Goal: Task Accomplishment & Management: Manage account settings

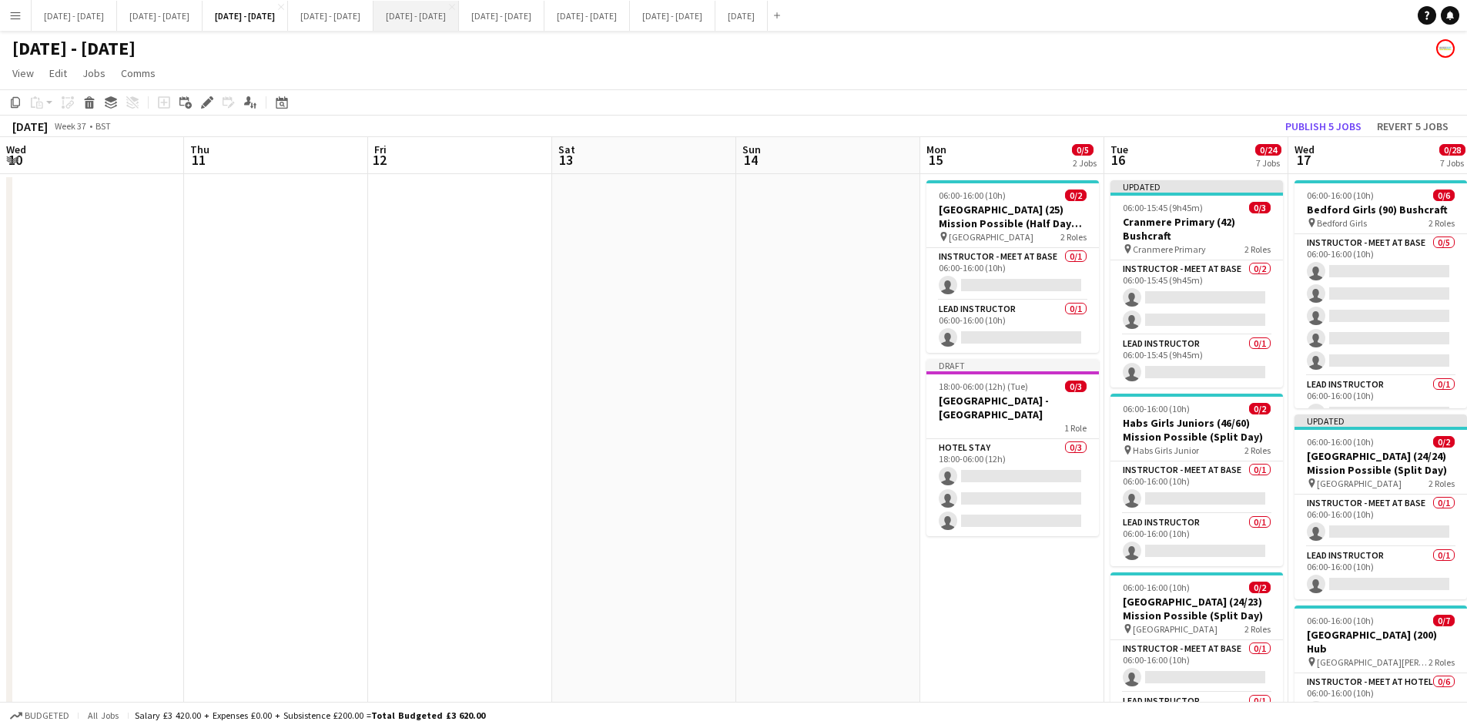
scroll to position [0, 528]
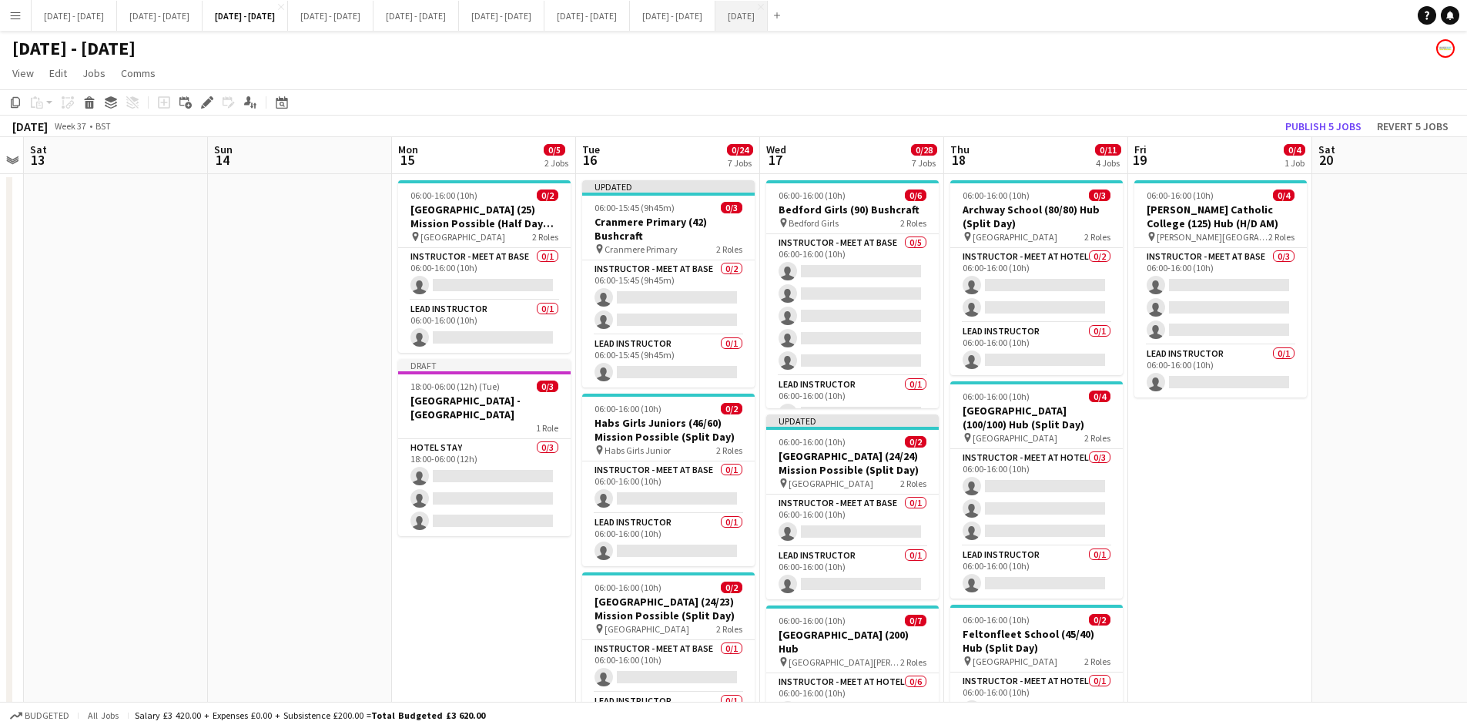
click at [768, 11] on button "[DATE] Close" at bounding box center [741, 16] width 52 height 30
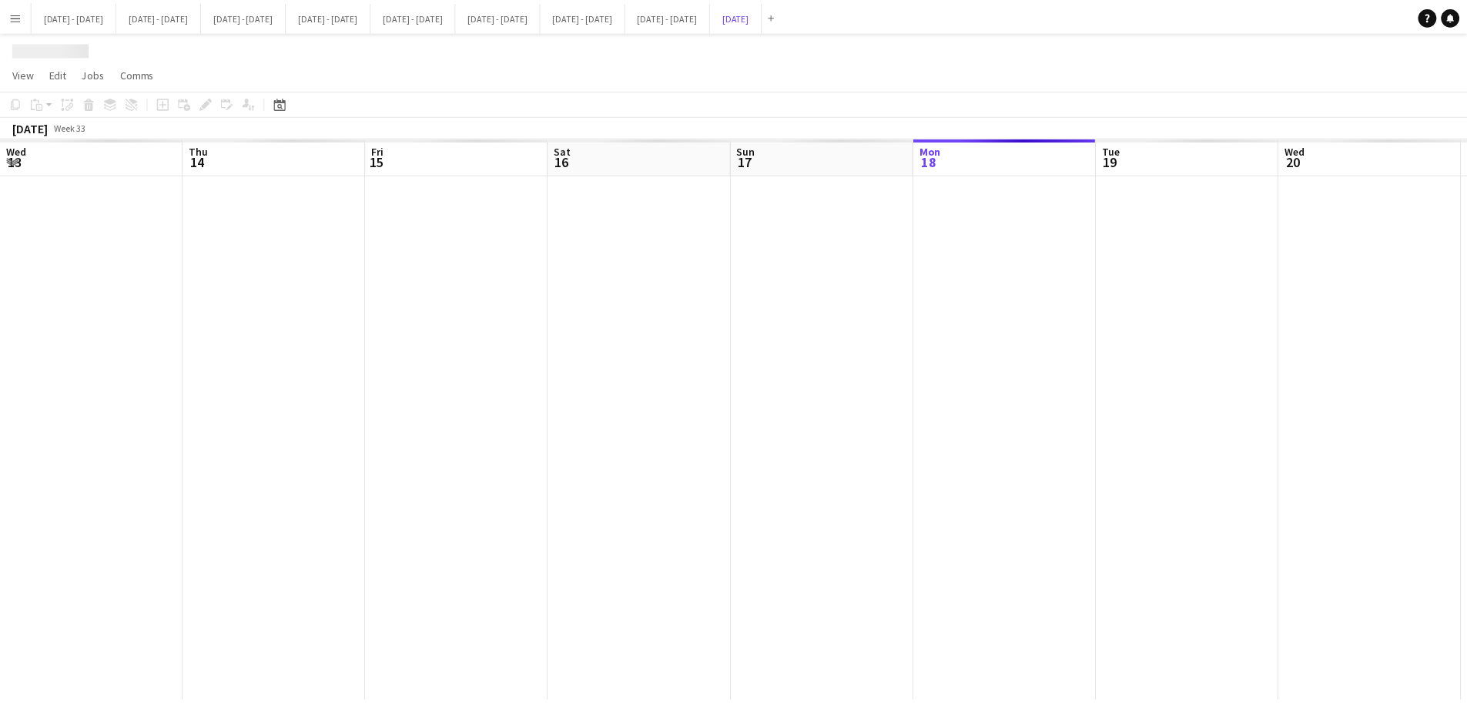
scroll to position [0, 498]
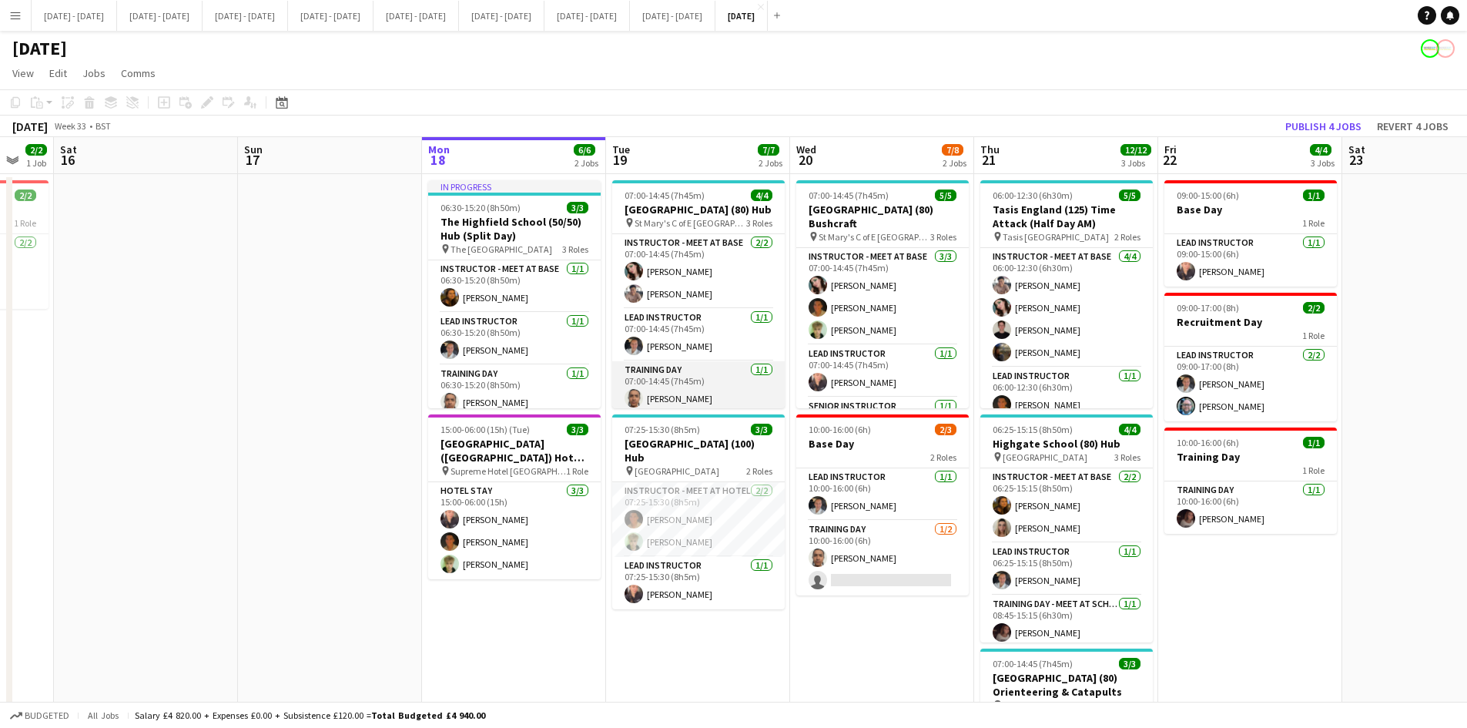
click at [661, 400] on app-card-role "Training Day [DATE] 07:00-14:45 (7h45m) [PERSON_NAME]" at bounding box center [698, 387] width 173 height 52
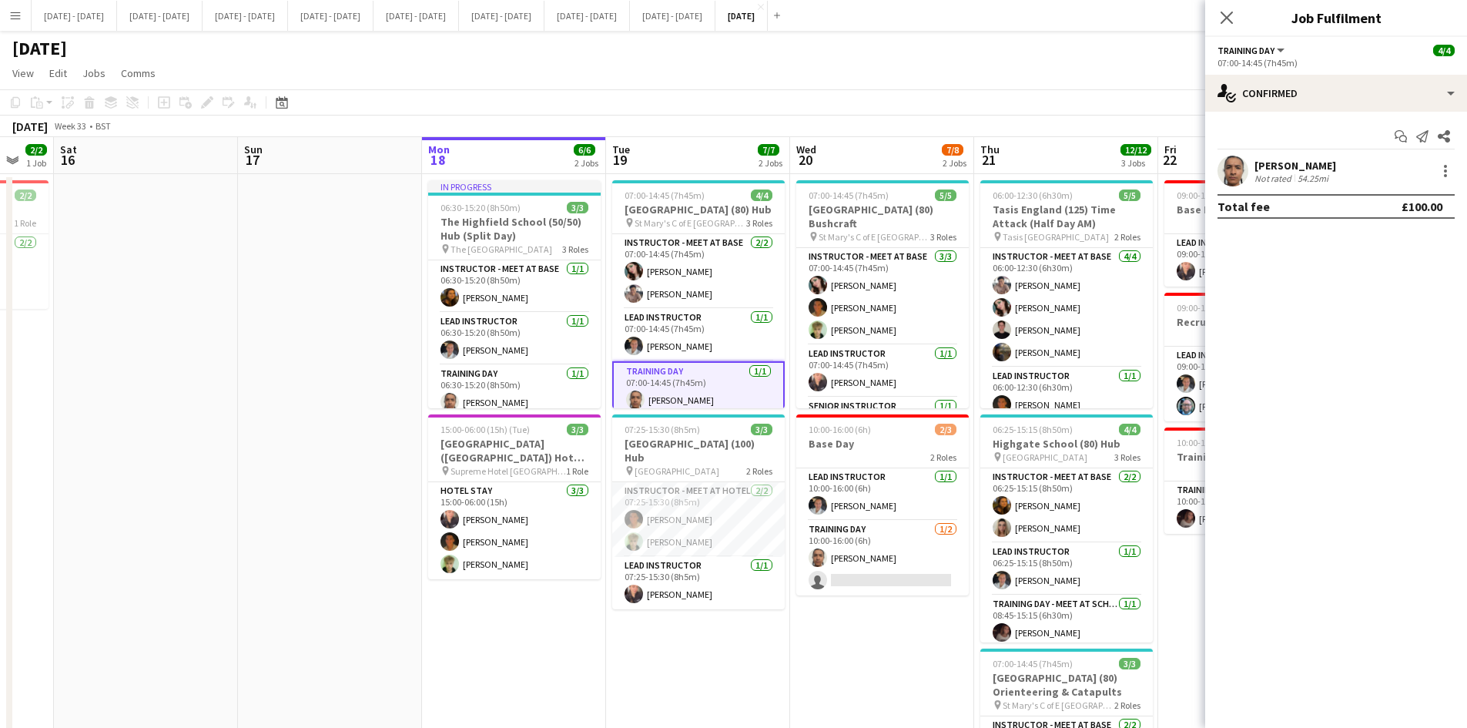
click at [1278, 164] on div "[PERSON_NAME]" at bounding box center [1295, 166] width 82 height 14
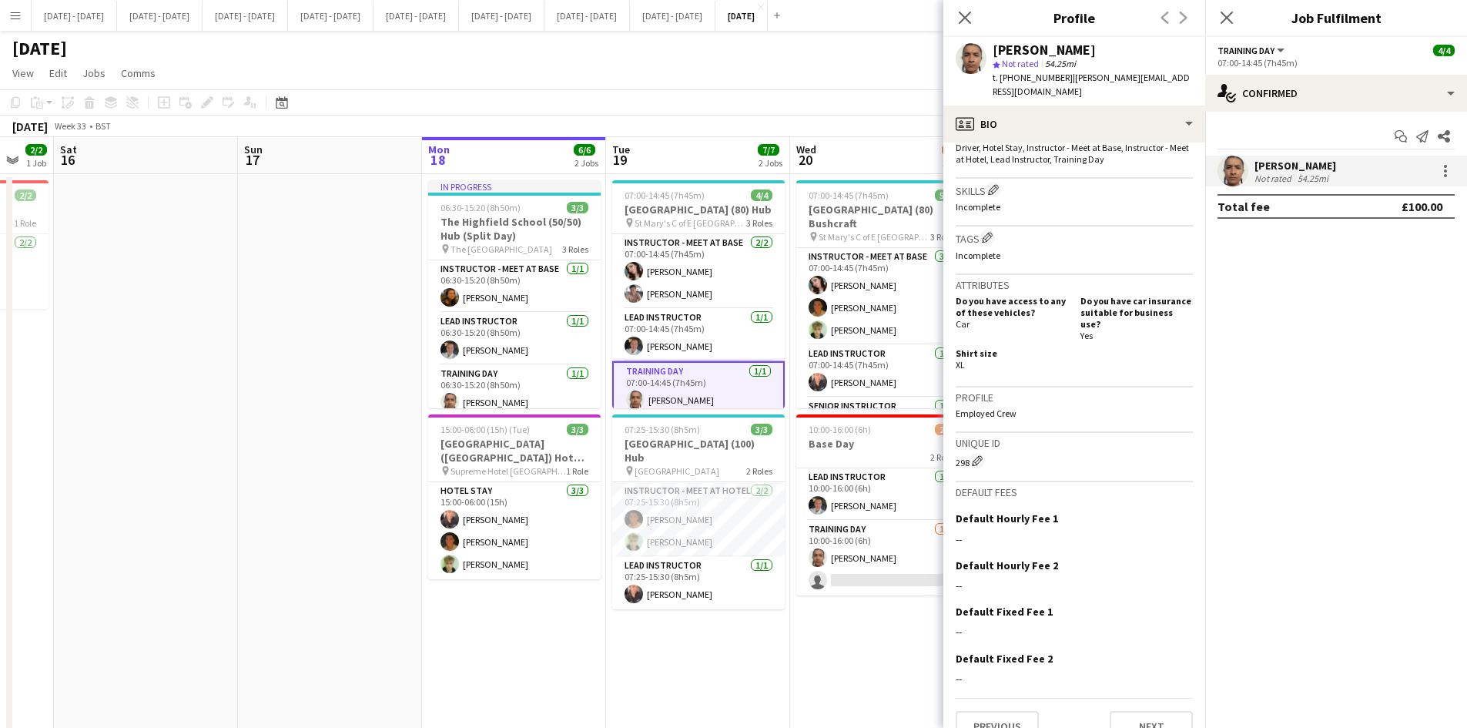
scroll to position [374, 0]
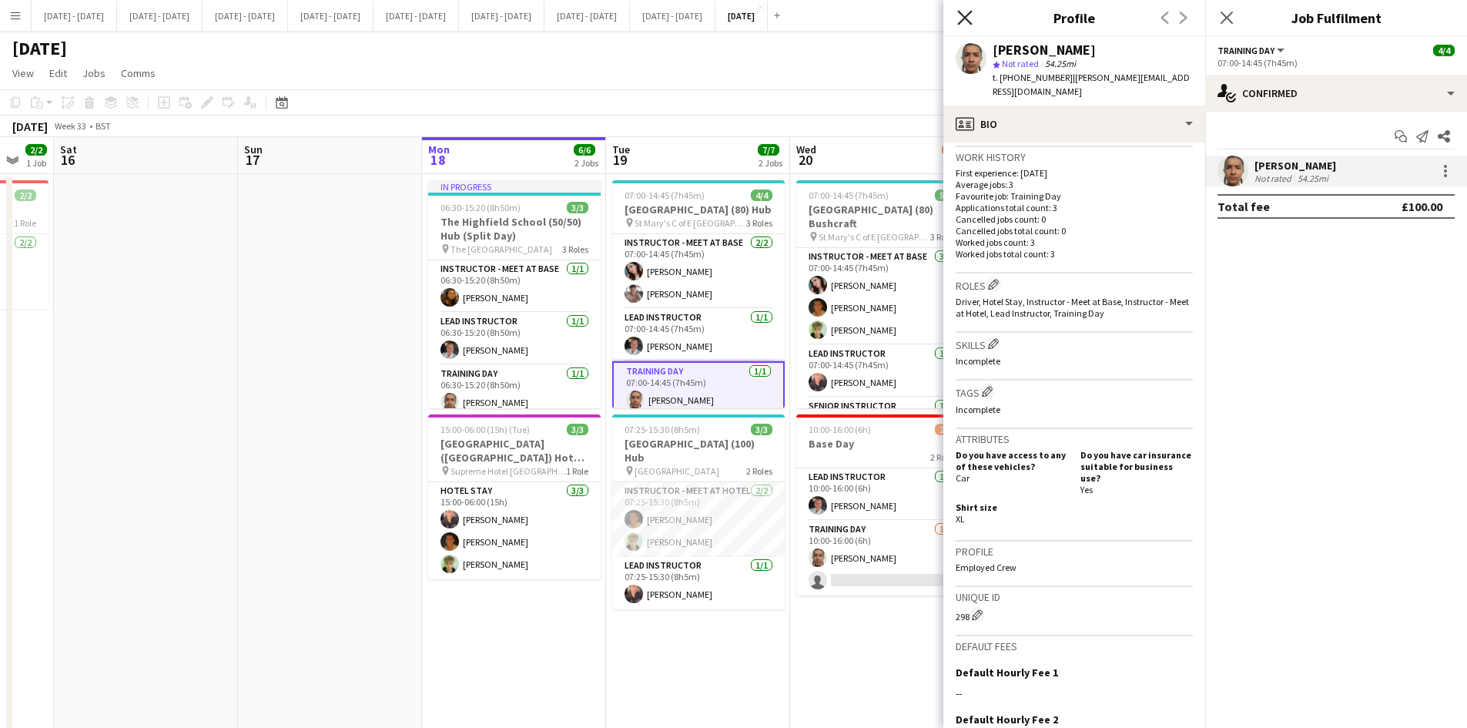
click at [963, 16] on icon at bounding box center [964, 17] width 15 height 15
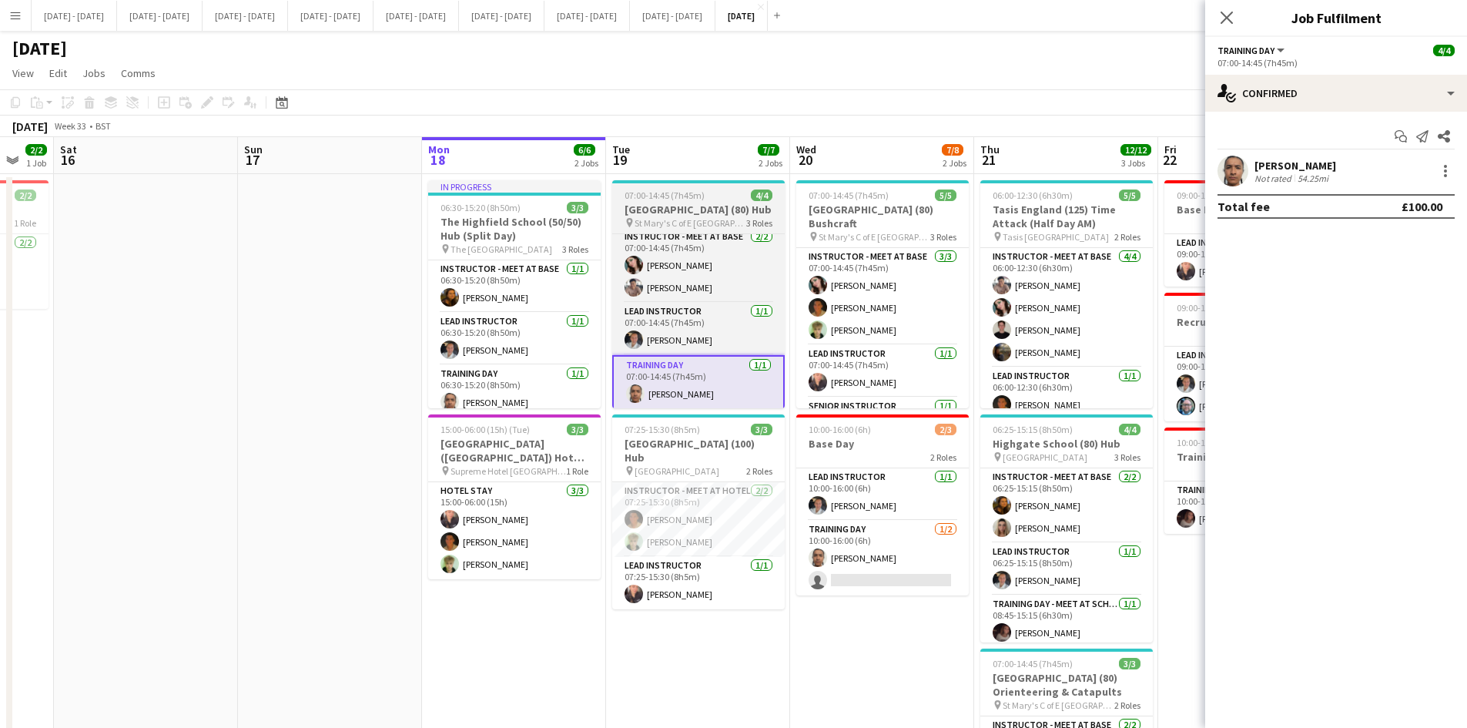
scroll to position [5, 0]
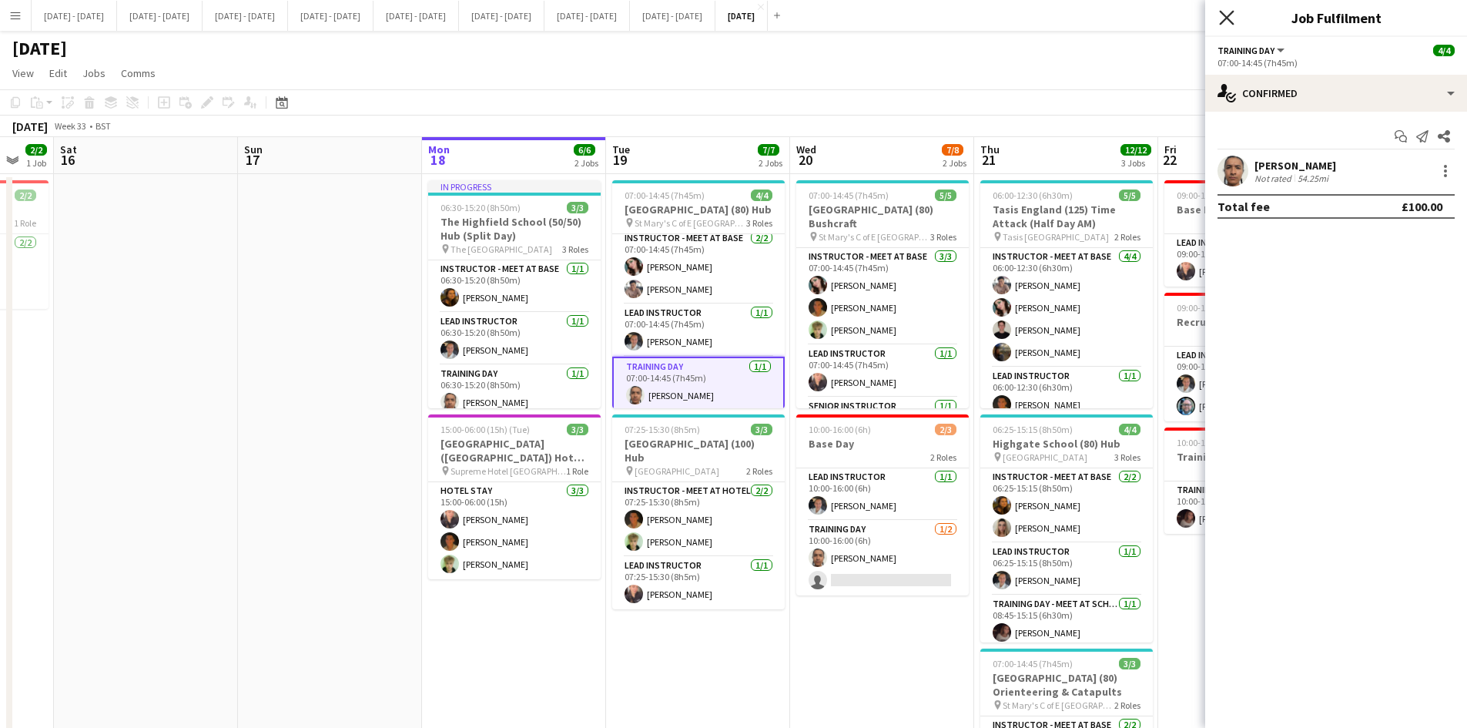
click at [1226, 18] on icon "Close pop-in" at bounding box center [1226, 17] width 15 height 15
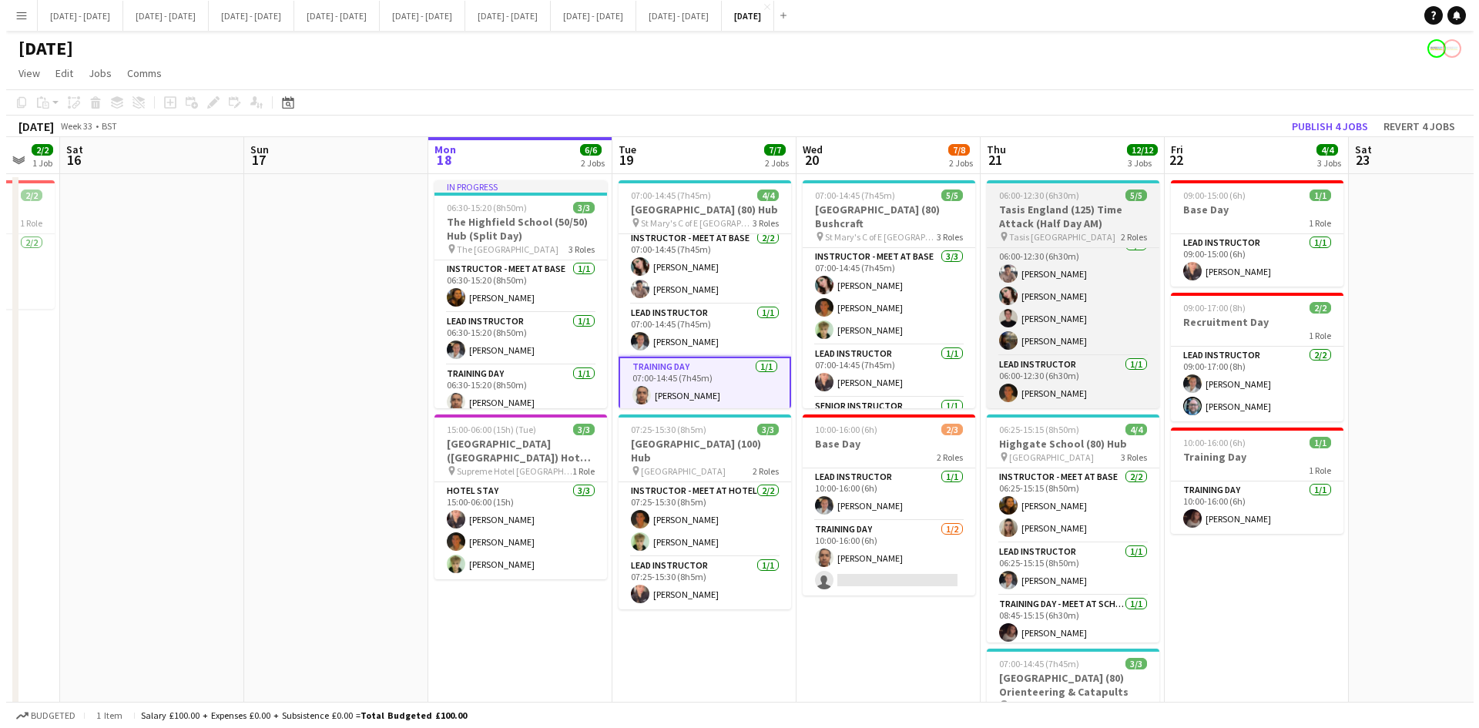
scroll to position [0, 0]
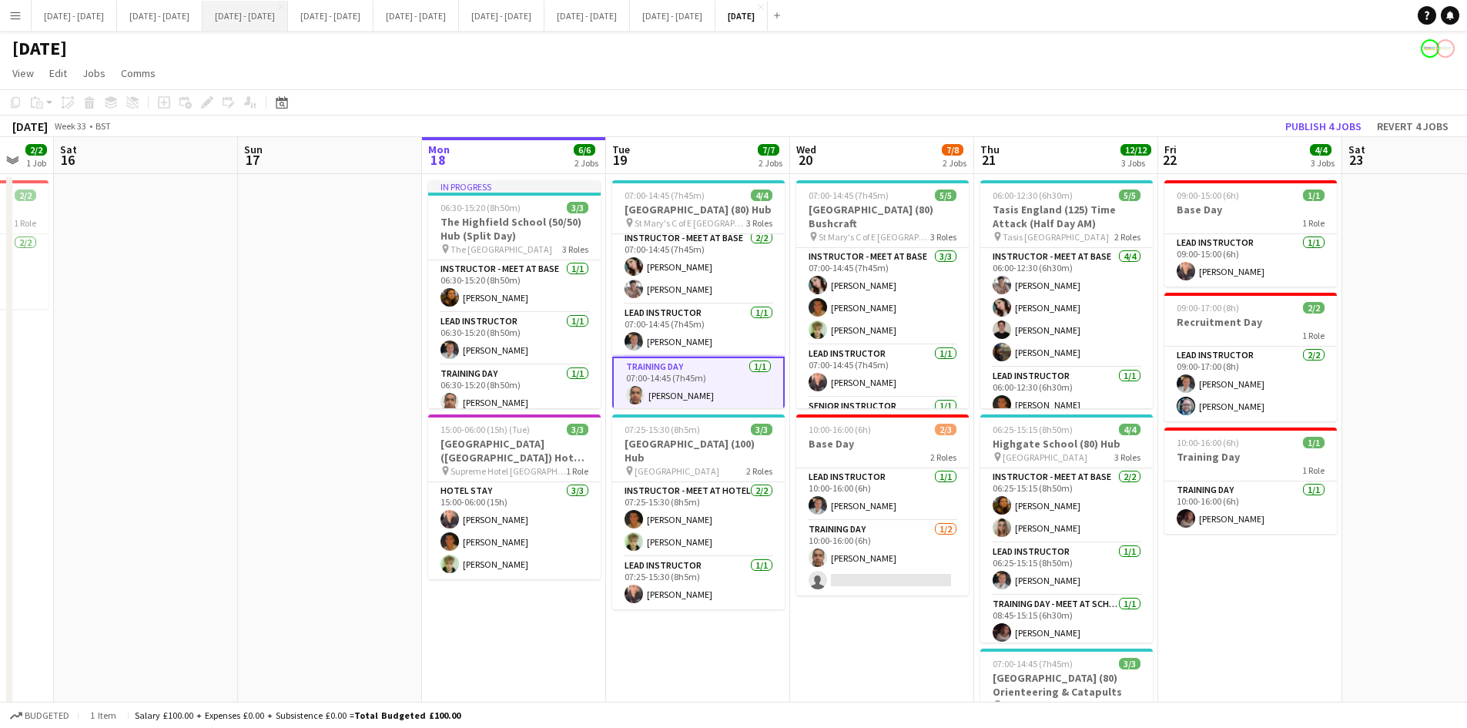
click at [266, 12] on button "[DATE] - [DATE] Close" at bounding box center [245, 16] width 85 height 30
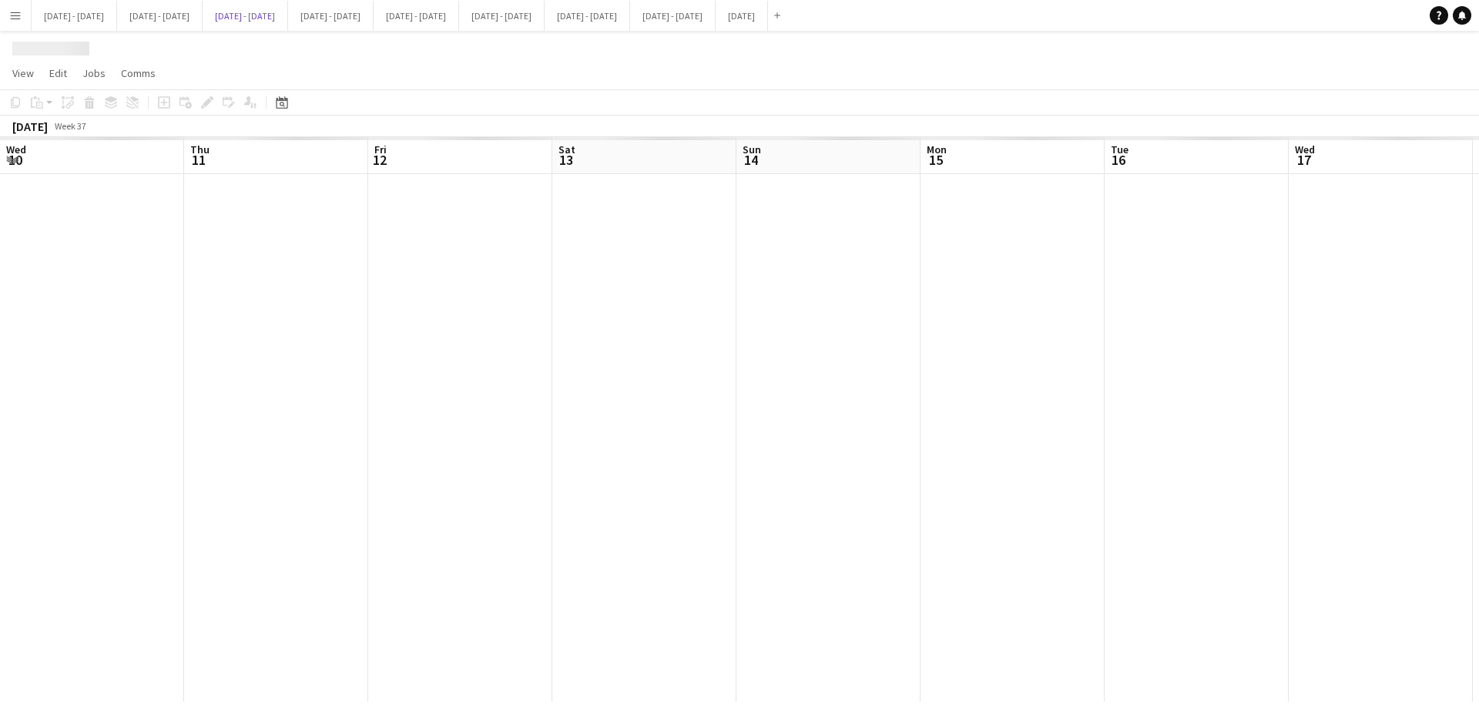
scroll to position [0, 528]
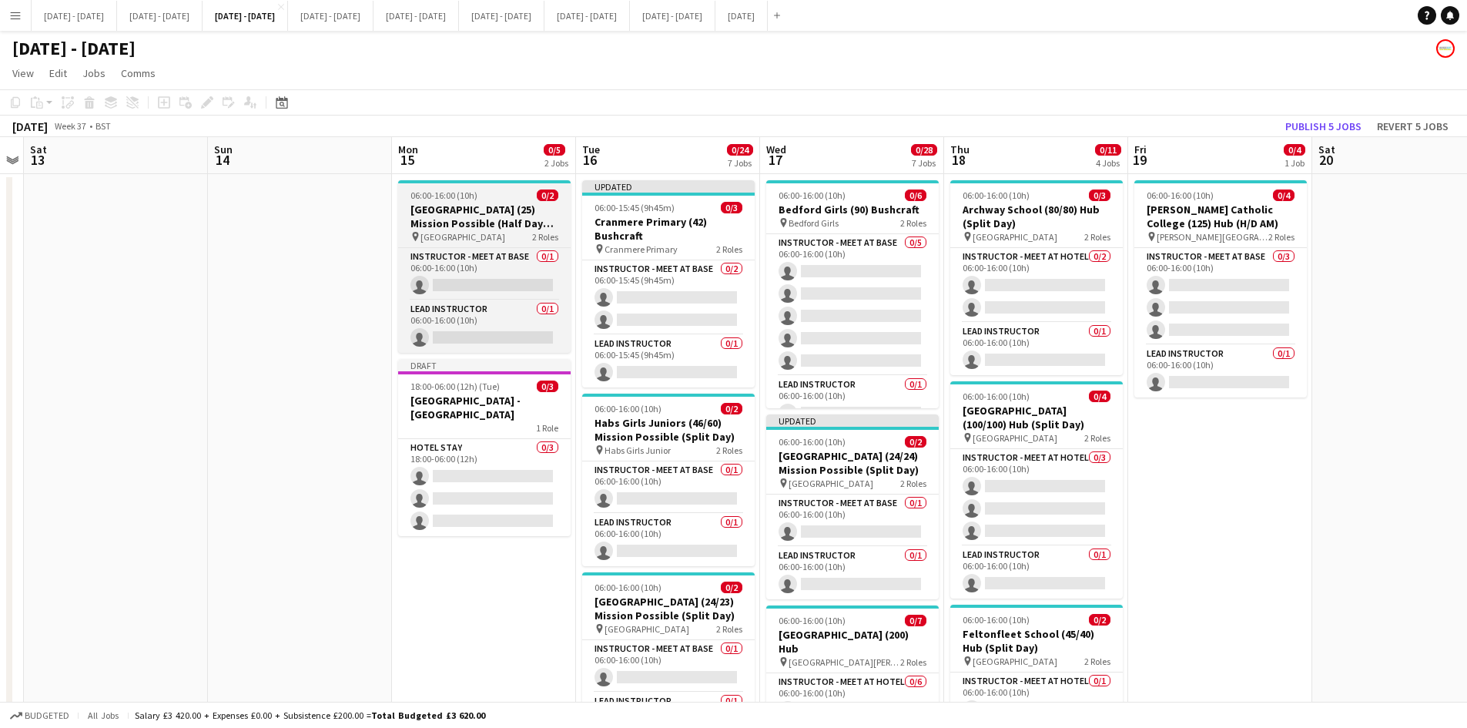
click at [506, 195] on div "06:00-16:00 (10h) 0/2" at bounding box center [484, 195] width 173 height 12
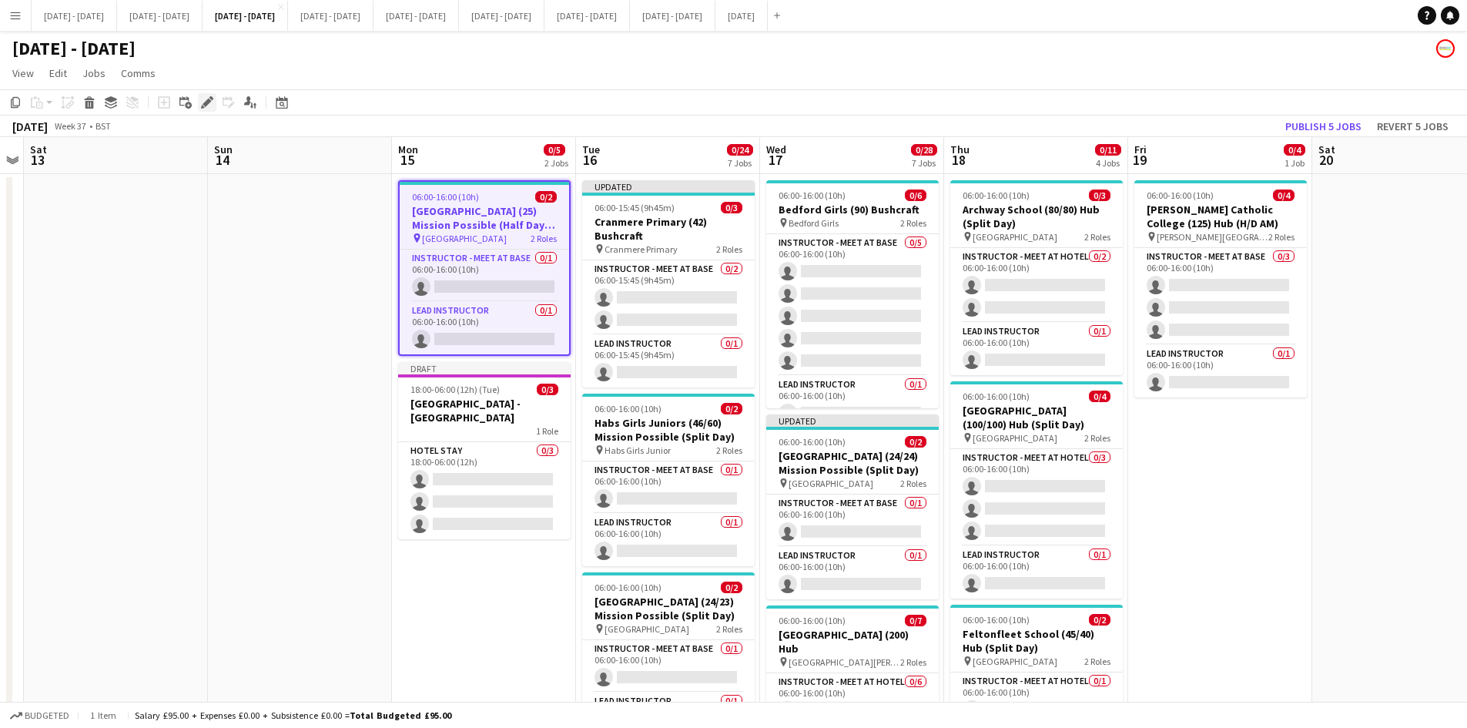
click at [208, 108] on icon "Edit" at bounding box center [207, 102] width 12 height 12
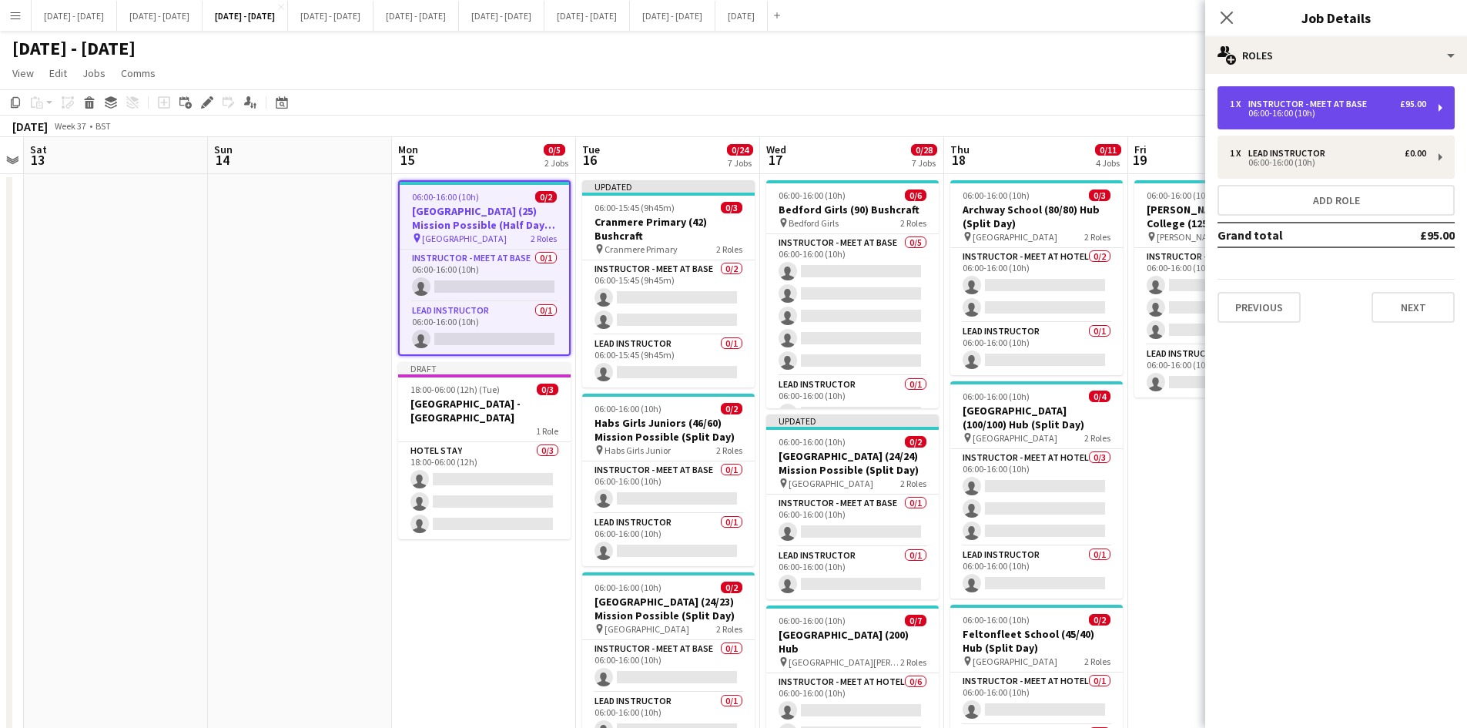
click at [1299, 104] on div "Instructor - Meet at Base" at bounding box center [1310, 104] width 125 height 11
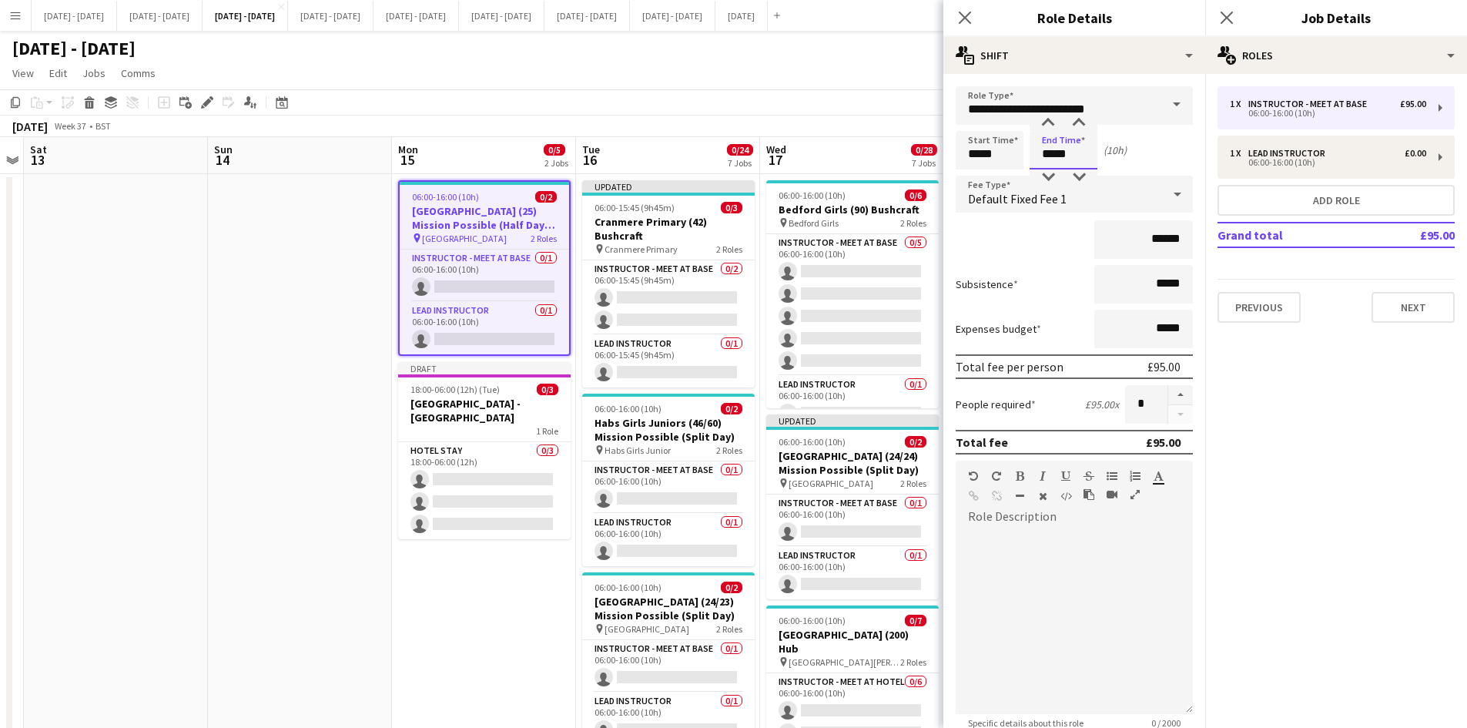
drag, startPoint x: 1067, startPoint y: 158, endPoint x: 1023, endPoint y: 175, distance: 46.3
click at [1023, 175] on form "**********" at bounding box center [1074, 487] width 262 height 802
type input "*****"
click at [961, 20] on icon "Close pop-in" at bounding box center [964, 17] width 15 height 15
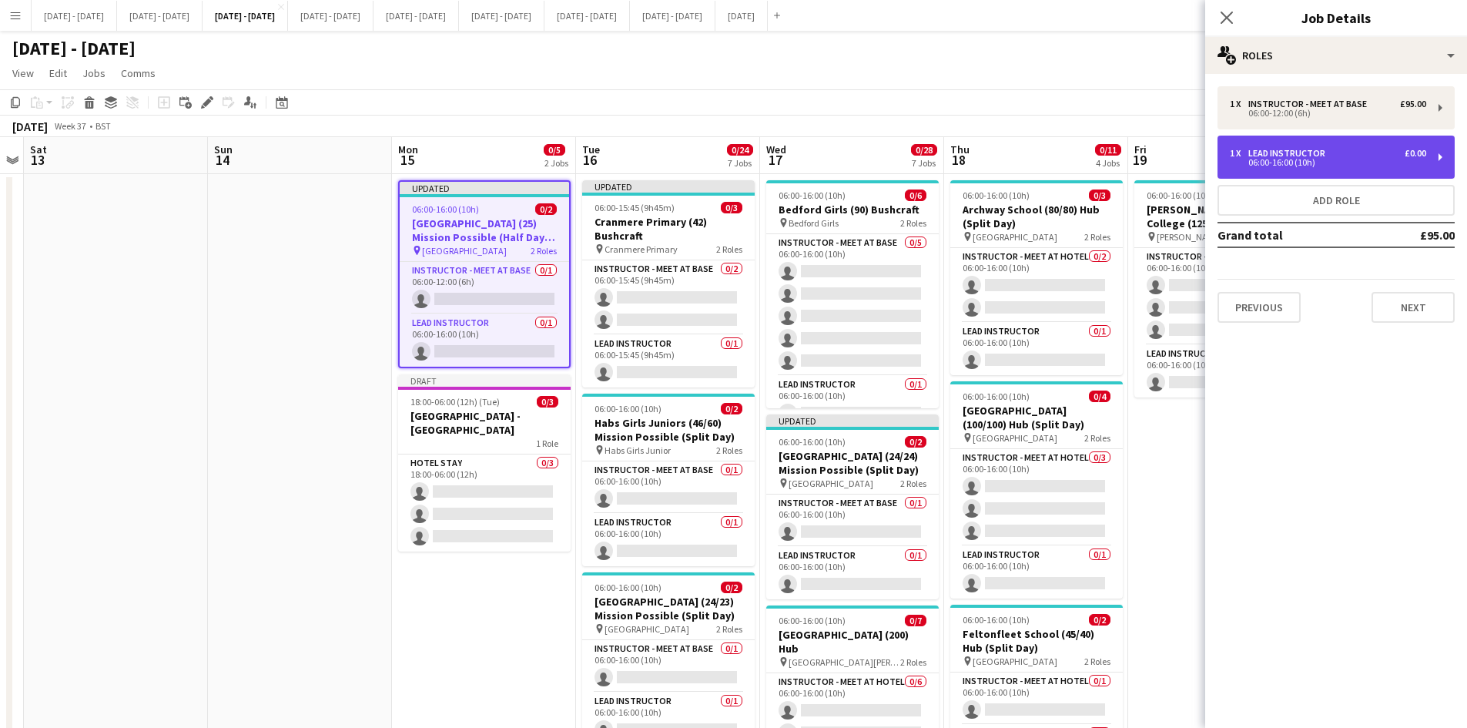
click at [1272, 161] on div "06:00-16:00 (10h)" at bounding box center [1328, 163] width 196 height 8
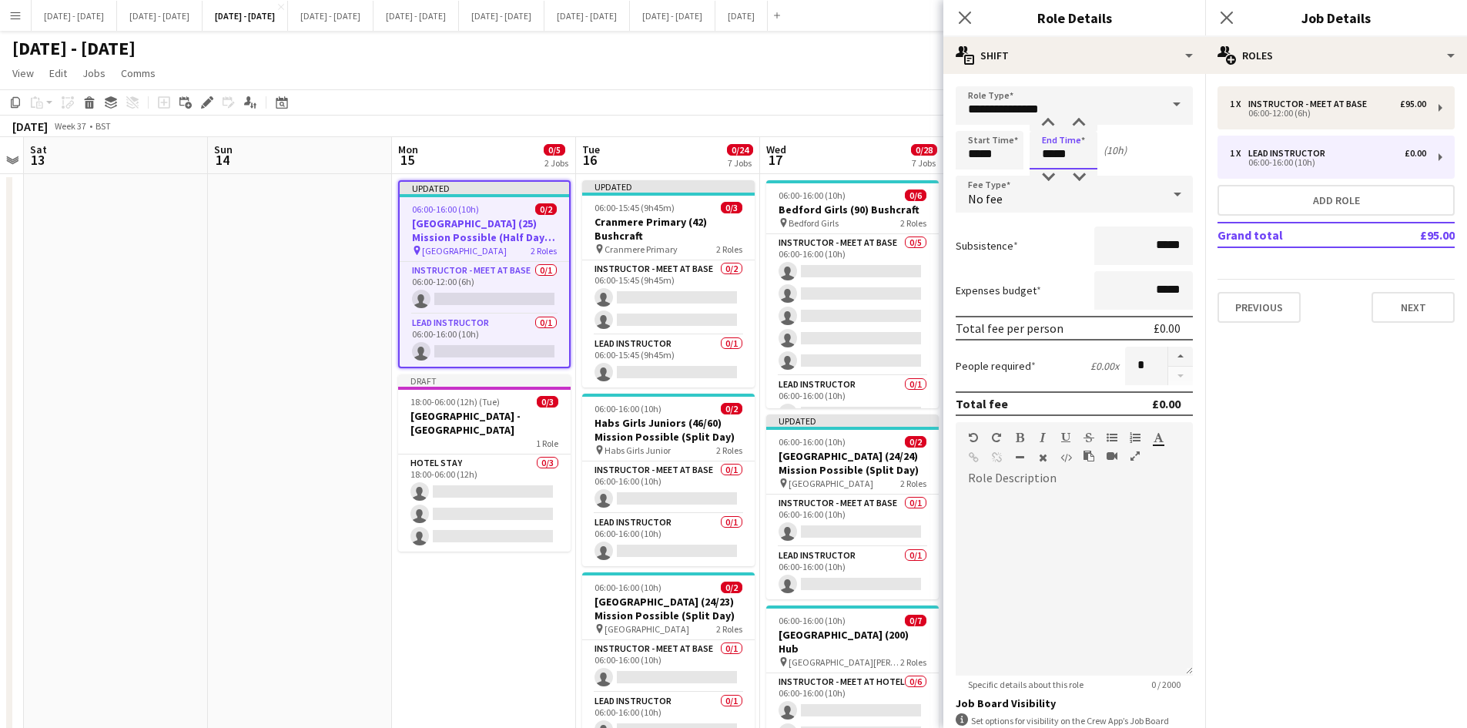
drag, startPoint x: 1072, startPoint y: 153, endPoint x: 1013, endPoint y: 170, distance: 61.7
click at [1013, 170] on form "**********" at bounding box center [1074, 468] width 262 height 764
type input "*****"
click at [965, 13] on icon "Close pop-in" at bounding box center [964, 17] width 15 height 15
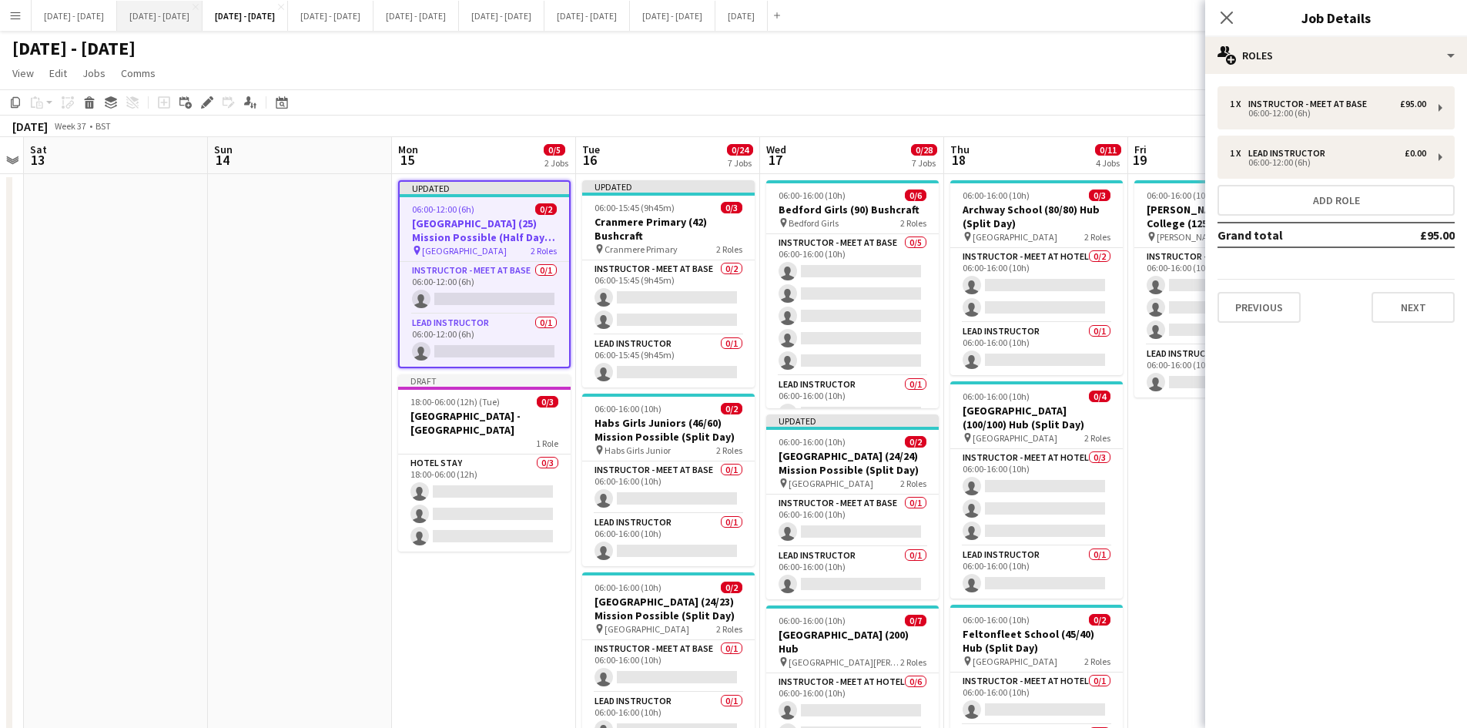
click at [174, 15] on button "[DATE] - [DATE] Close" at bounding box center [159, 16] width 85 height 30
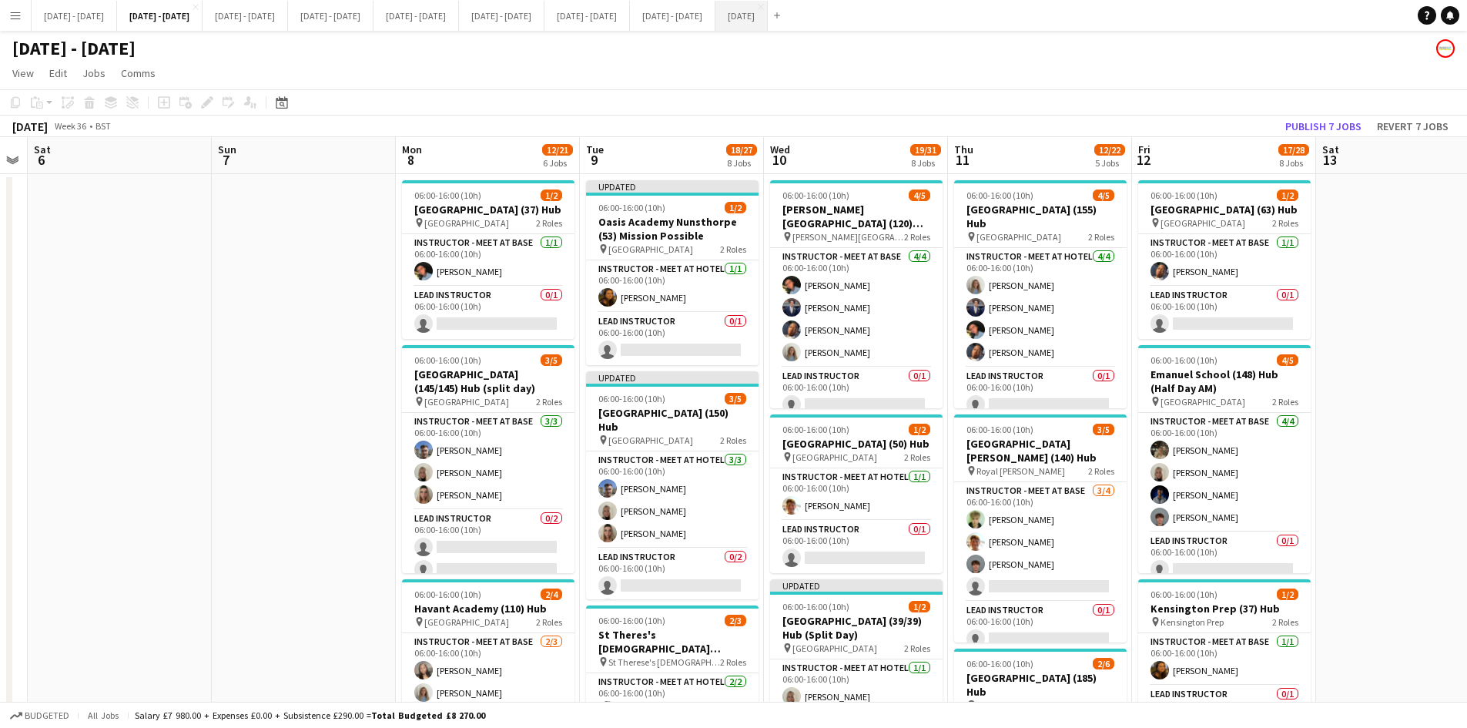
click at [768, 12] on button "[DATE] Close" at bounding box center [741, 16] width 52 height 30
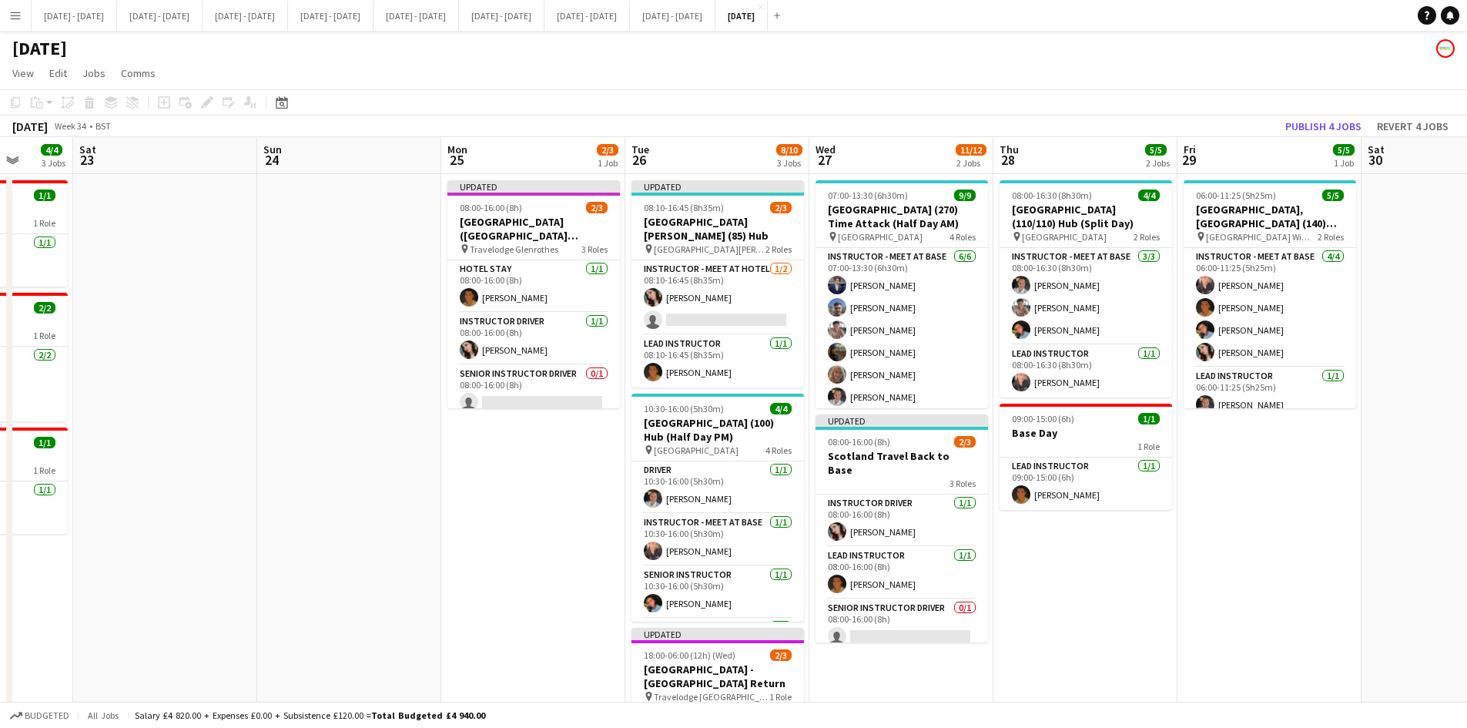
scroll to position [0, 480]
drag, startPoint x: 1362, startPoint y: 292, endPoint x: 92, endPoint y: 508, distance: 1288.2
click at [92, 508] on app-calendar-viewport "Wed 20 7/8 2 Jobs Thu 21 12/12 3 Jobs Fri 22 4/4 3 Jobs Sat 23 Sun 24 Mon 25 2/…" at bounding box center [733, 506] width 1467 height 739
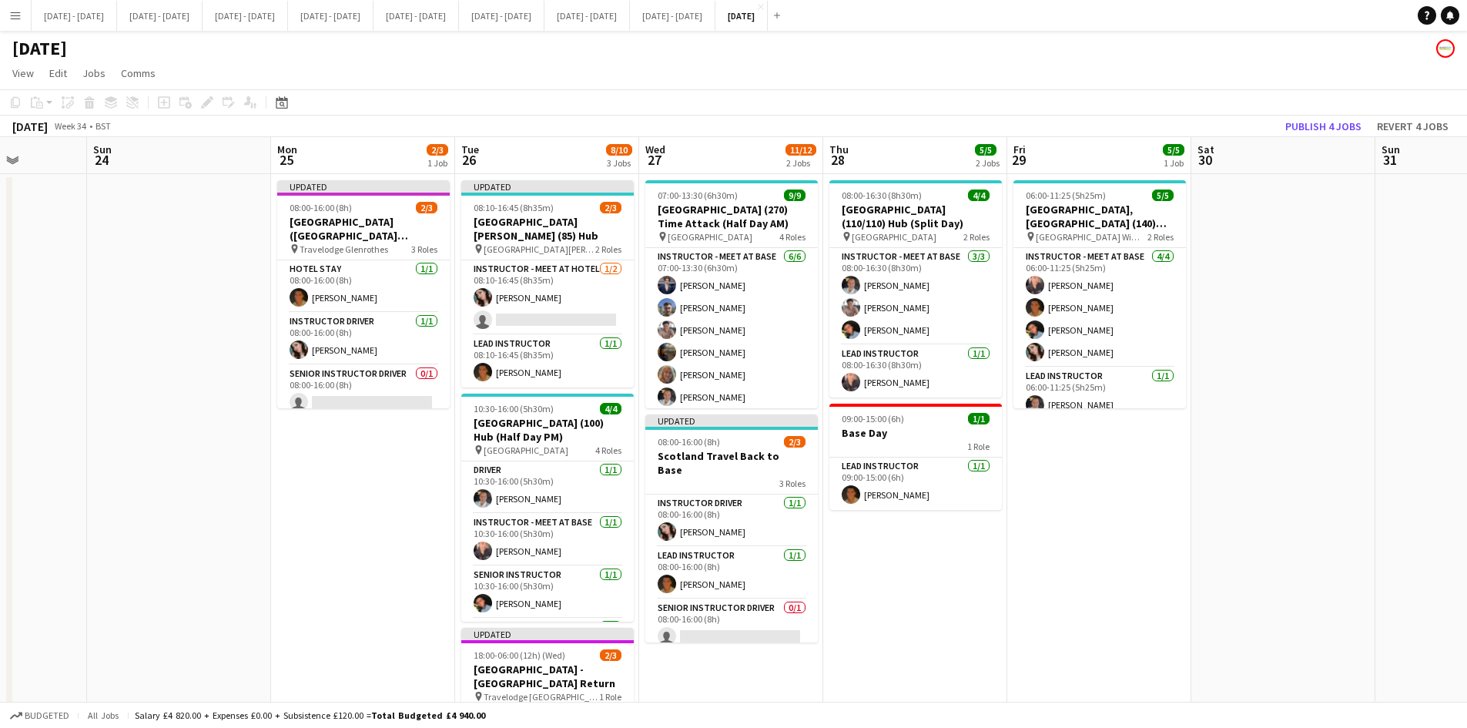
scroll to position [0, 468]
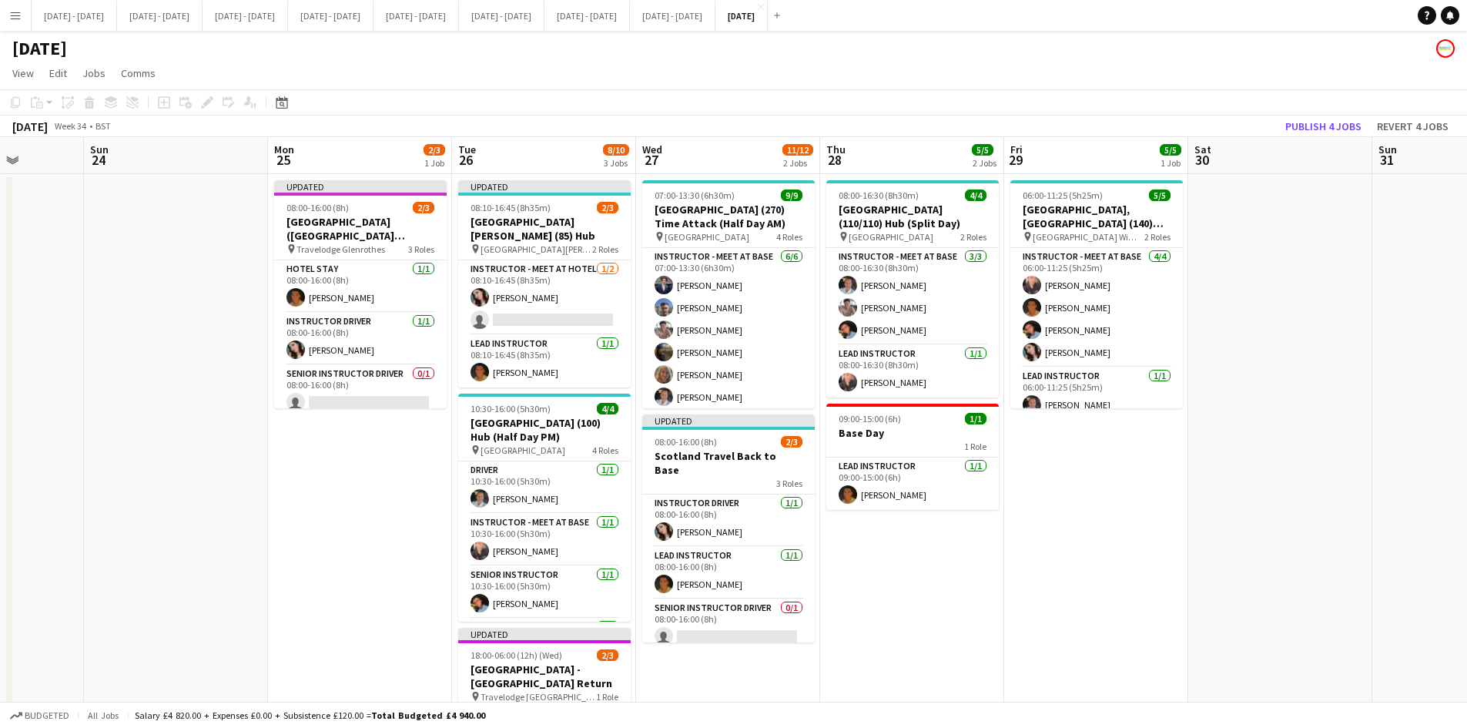
drag, startPoint x: 1175, startPoint y: 588, endPoint x: 1003, endPoint y: 604, distance: 173.2
click at [1003, 604] on app-calendar-viewport "Thu 21 12/12 3 Jobs Fri 22 4/4 3 Jobs Sat 23 Sun 24 Mon 25 2/3 1 Job Tue 26 8/1…" at bounding box center [733, 506] width 1467 height 739
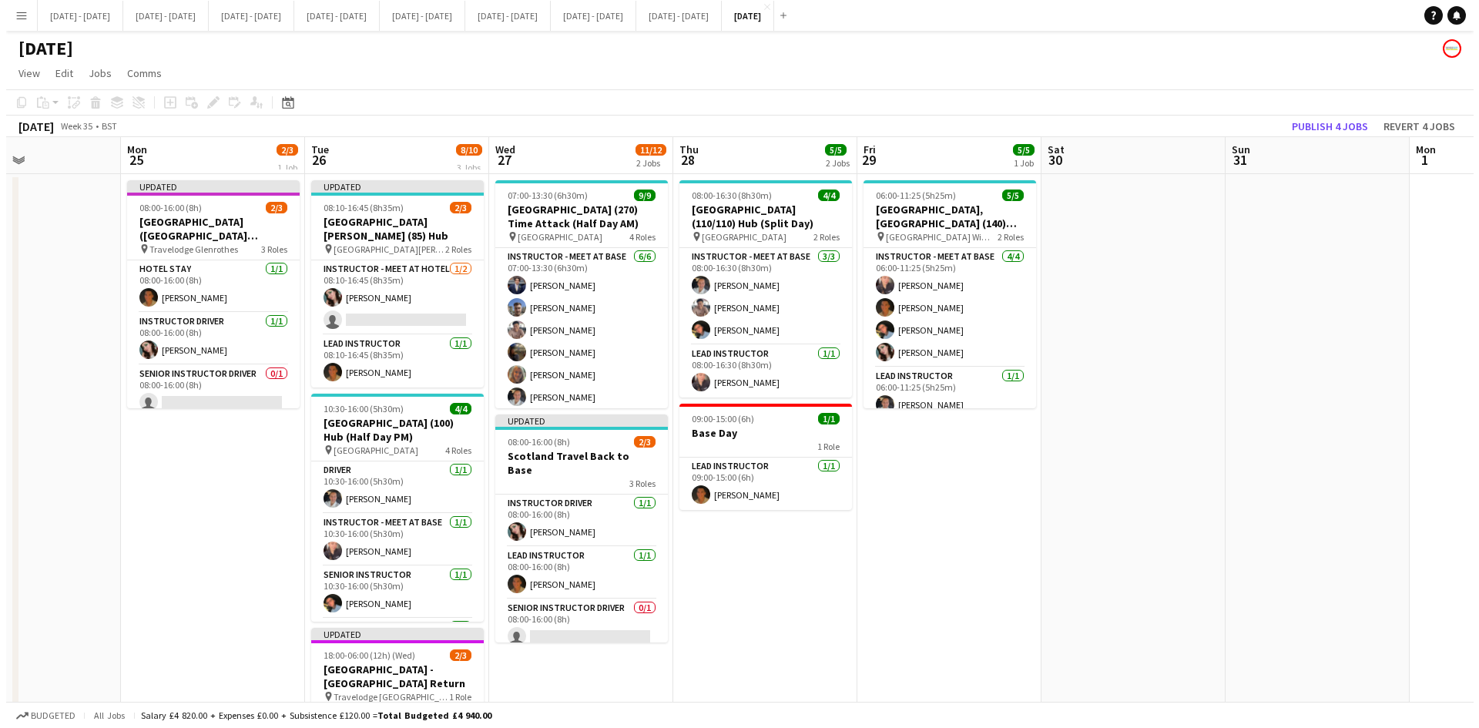
scroll to position [0, 432]
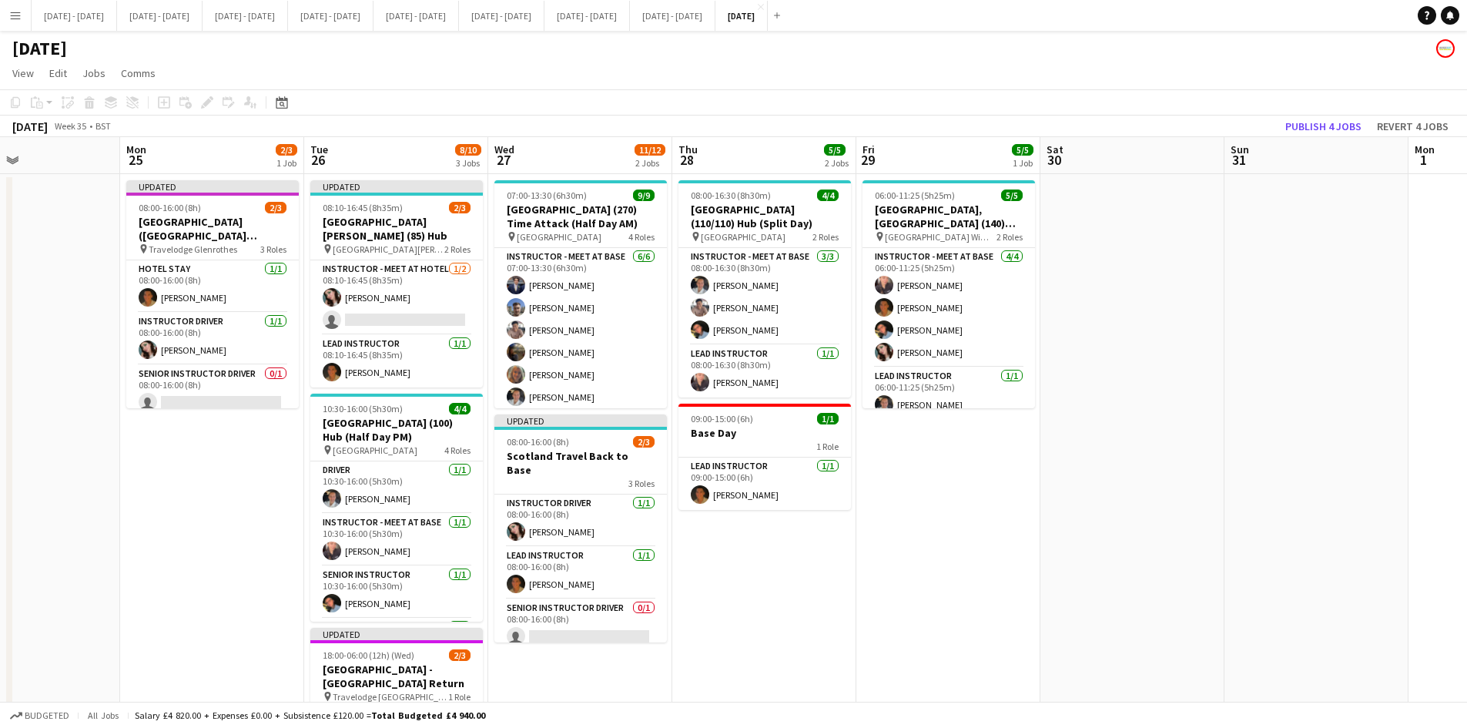
drag, startPoint x: 1309, startPoint y: 483, endPoint x: 1161, endPoint y: 477, distance: 148.0
click at [1161, 477] on app-calendar-viewport "Fri 22 4/4 3 Jobs Sat 23 Sun 24 Mon 25 2/3 1 Job Tue 26 8/10 3 Jobs Wed 27 11/1…" at bounding box center [733, 506] width 1467 height 739
click at [273, 13] on button "[DATE] - [DATE] Close" at bounding box center [245, 16] width 85 height 30
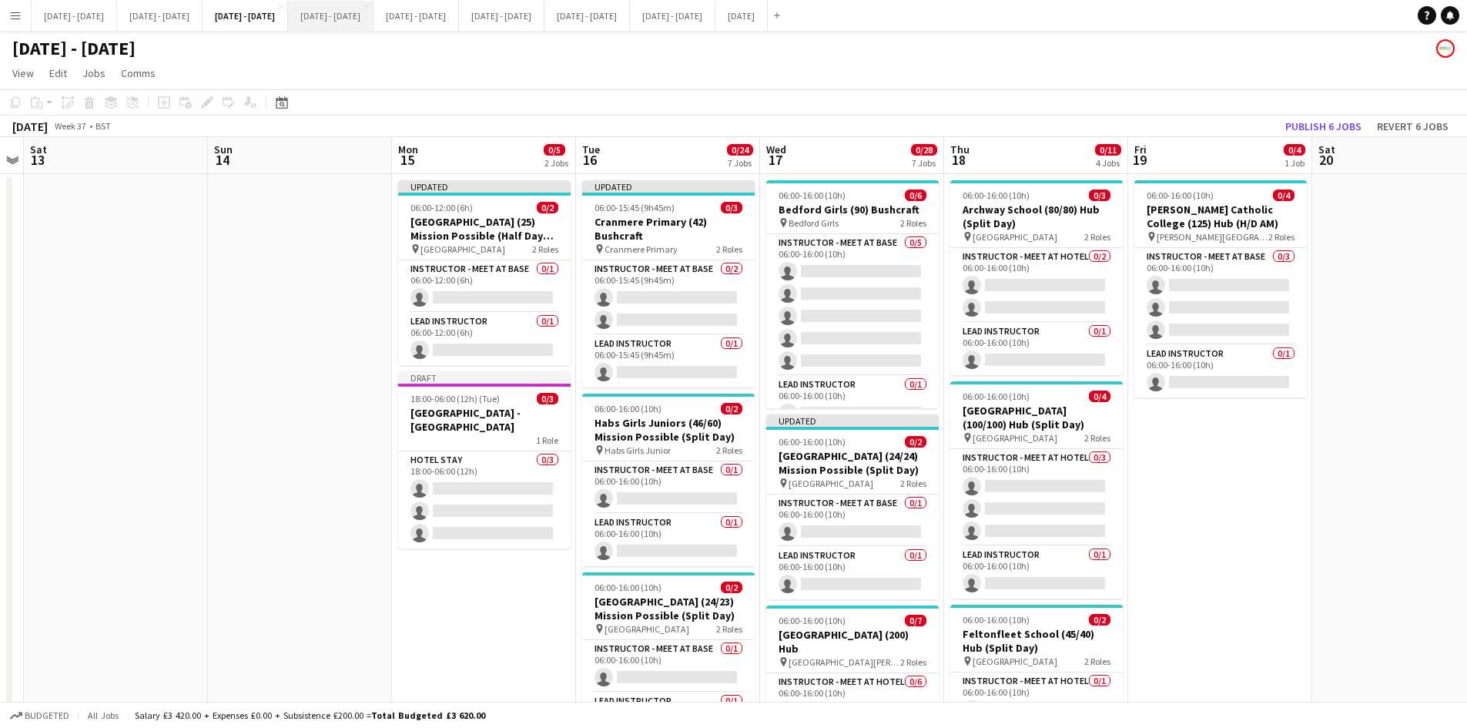
click at [369, 17] on button "[DATE] - [DATE] Close" at bounding box center [330, 16] width 85 height 30
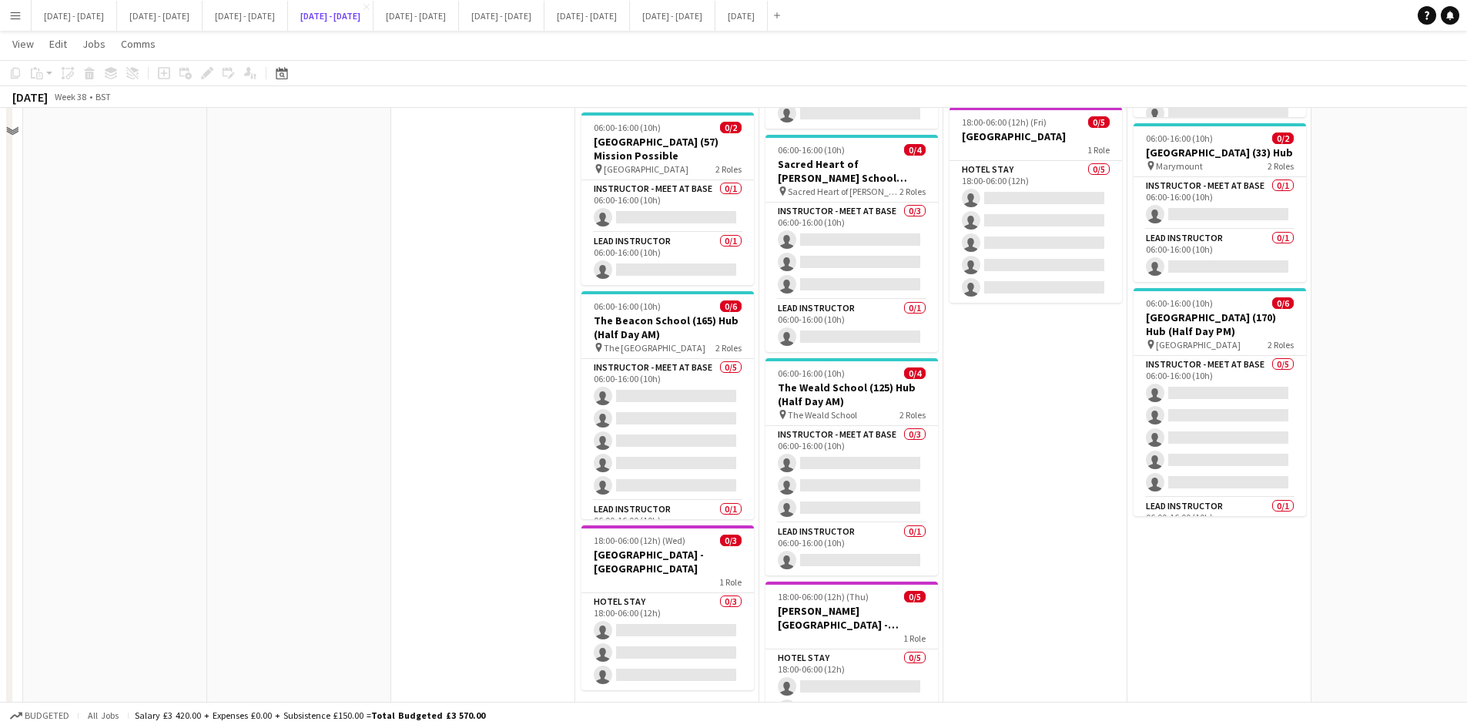
scroll to position [462, 0]
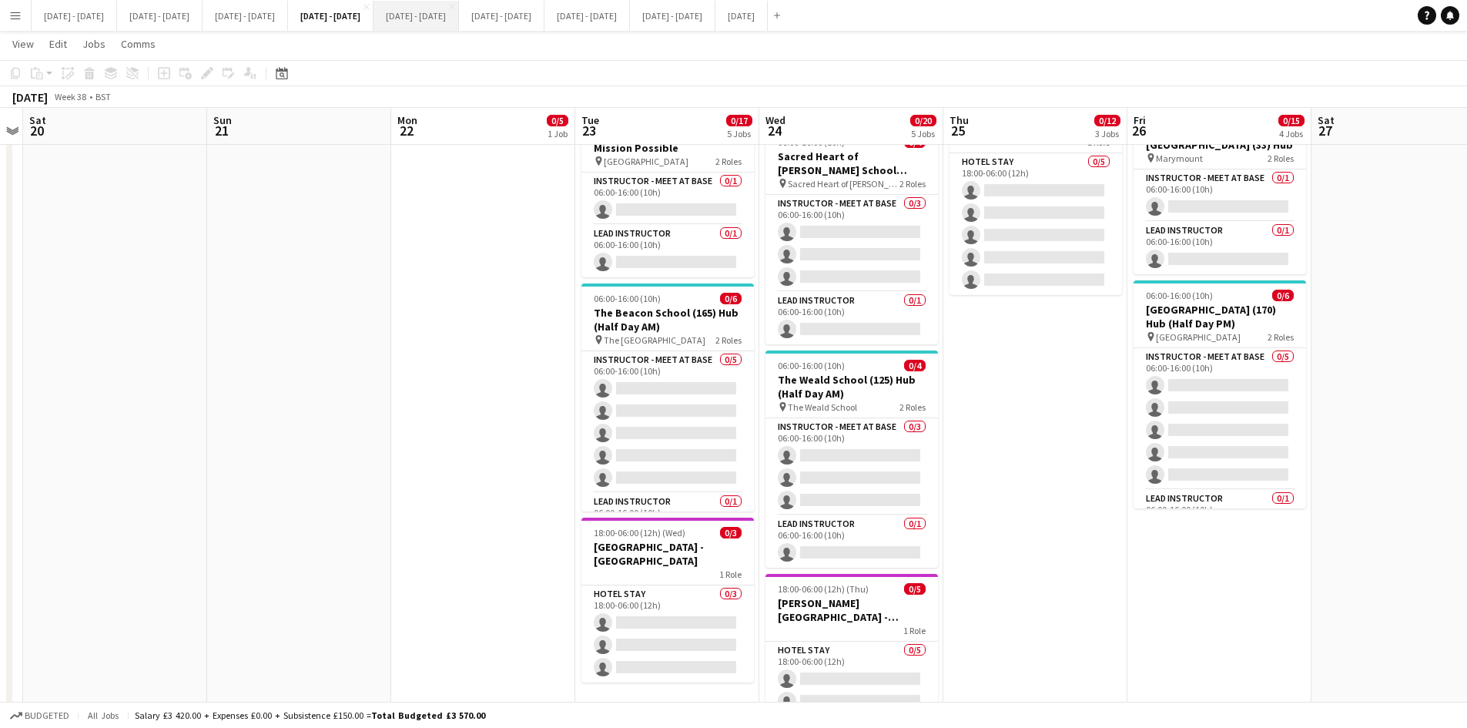
click at [459, 10] on button "[DATE] - [DATE] Close" at bounding box center [416, 16] width 85 height 30
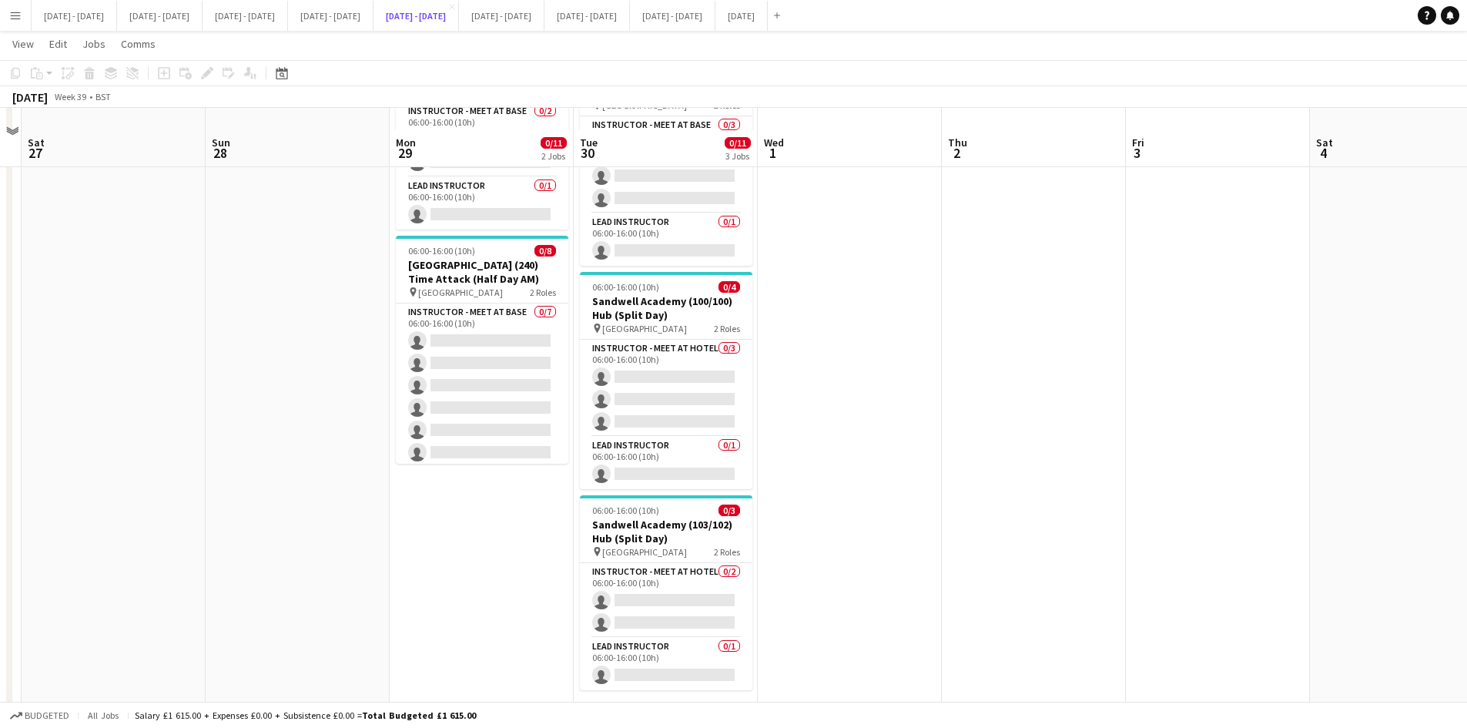
scroll to position [153, 0]
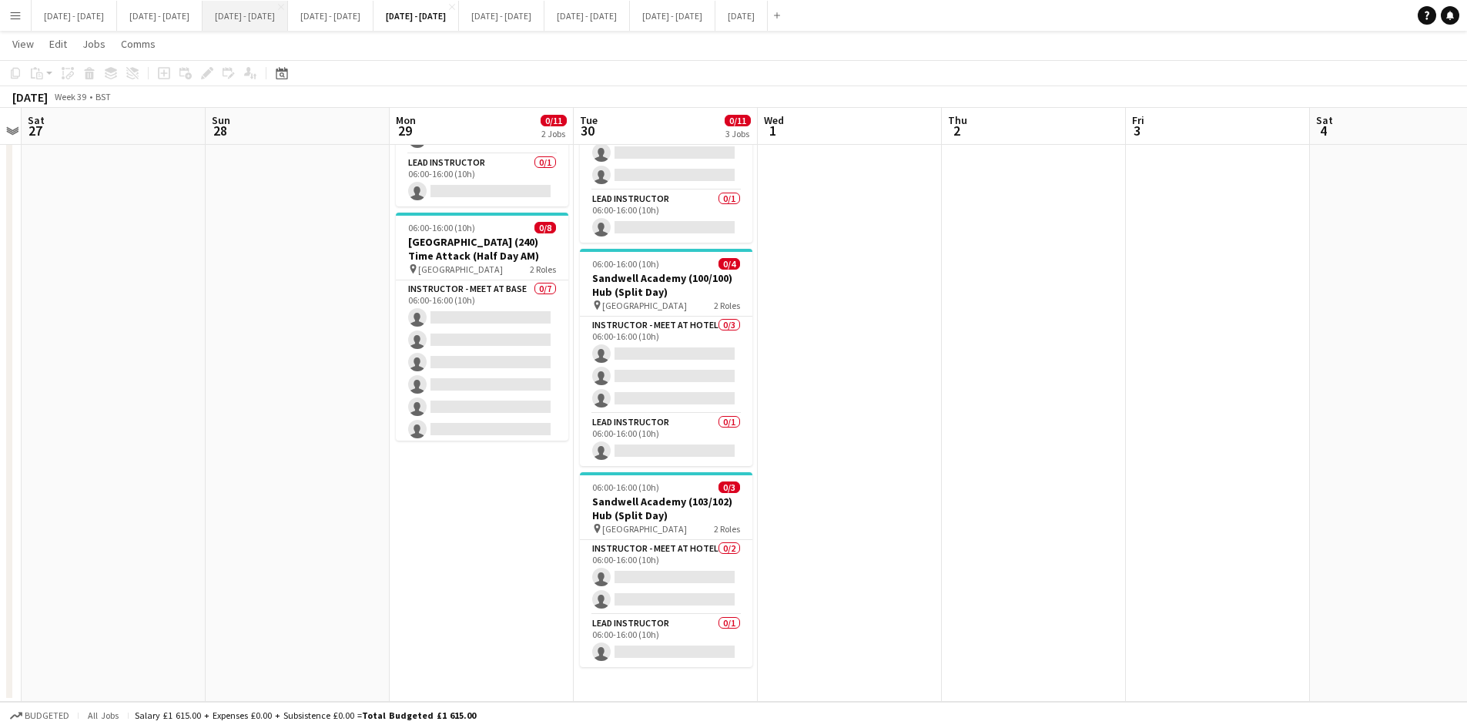
click at [263, 13] on button "[DATE] - [DATE] Close" at bounding box center [245, 16] width 85 height 30
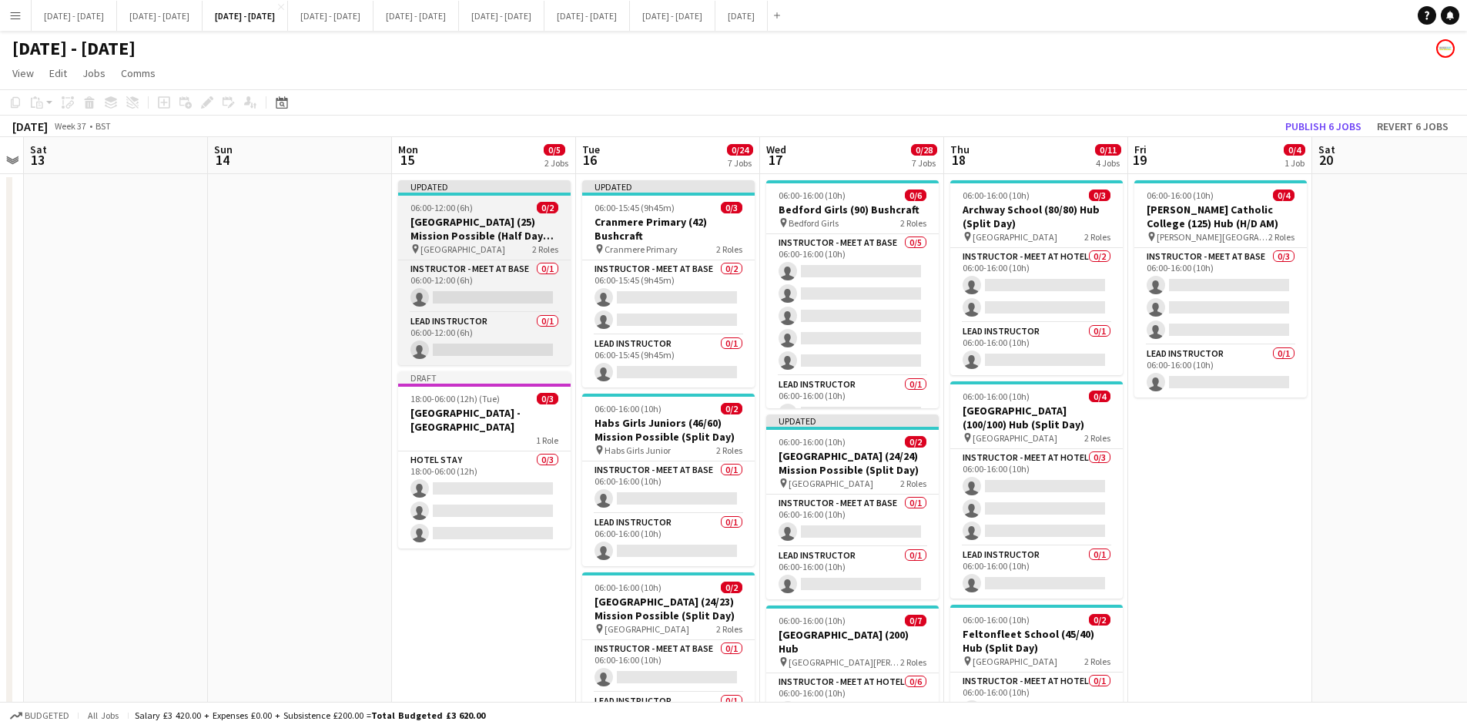
scroll to position [0, 527]
click at [494, 203] on div "06:00-12:00 (6h) 0/2" at bounding box center [486, 208] width 173 height 12
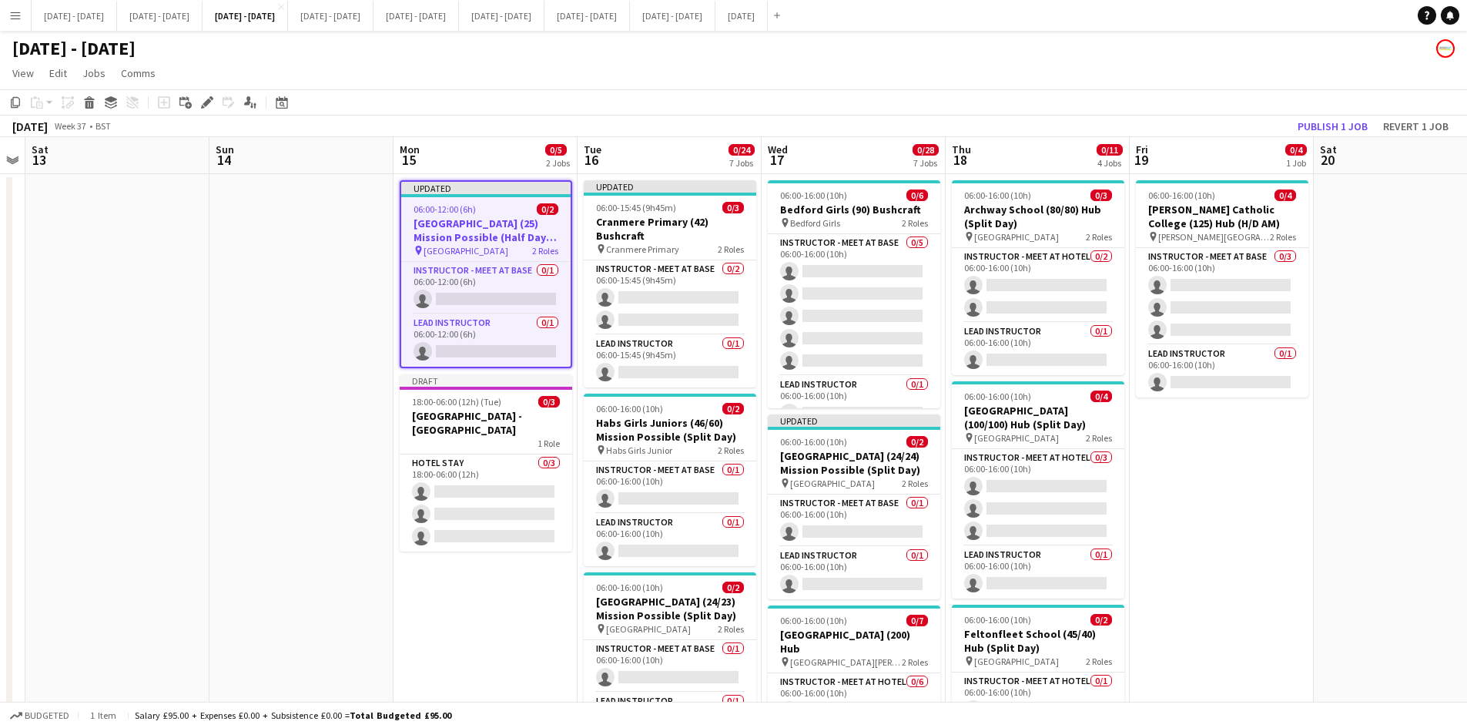
click at [494, 203] on app-job-card "Updated 06:00-12:00 (6h) 0/2 [GEOGRAPHIC_DATA] (25) Mission Possible (Half Day …" at bounding box center [486, 274] width 173 height 188
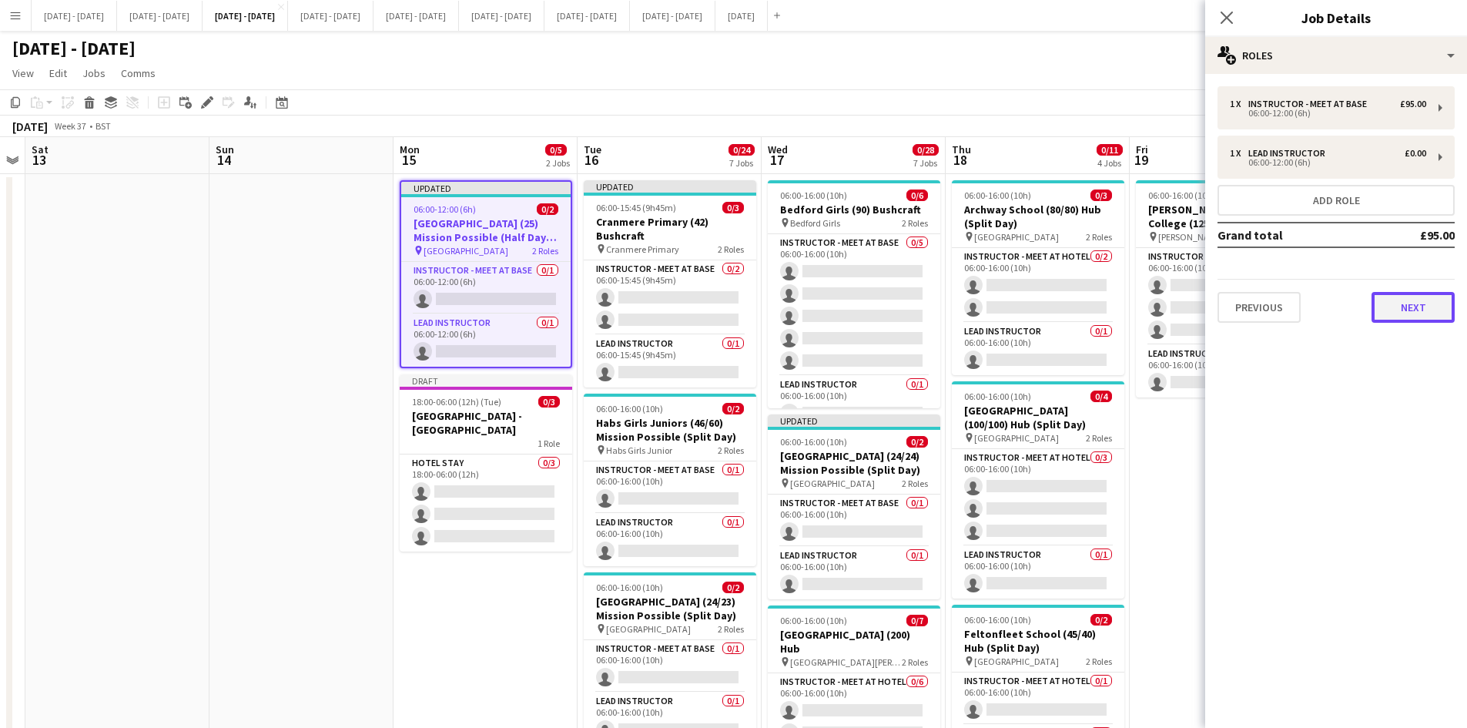
click at [1403, 307] on button "Next" at bounding box center [1413, 307] width 83 height 31
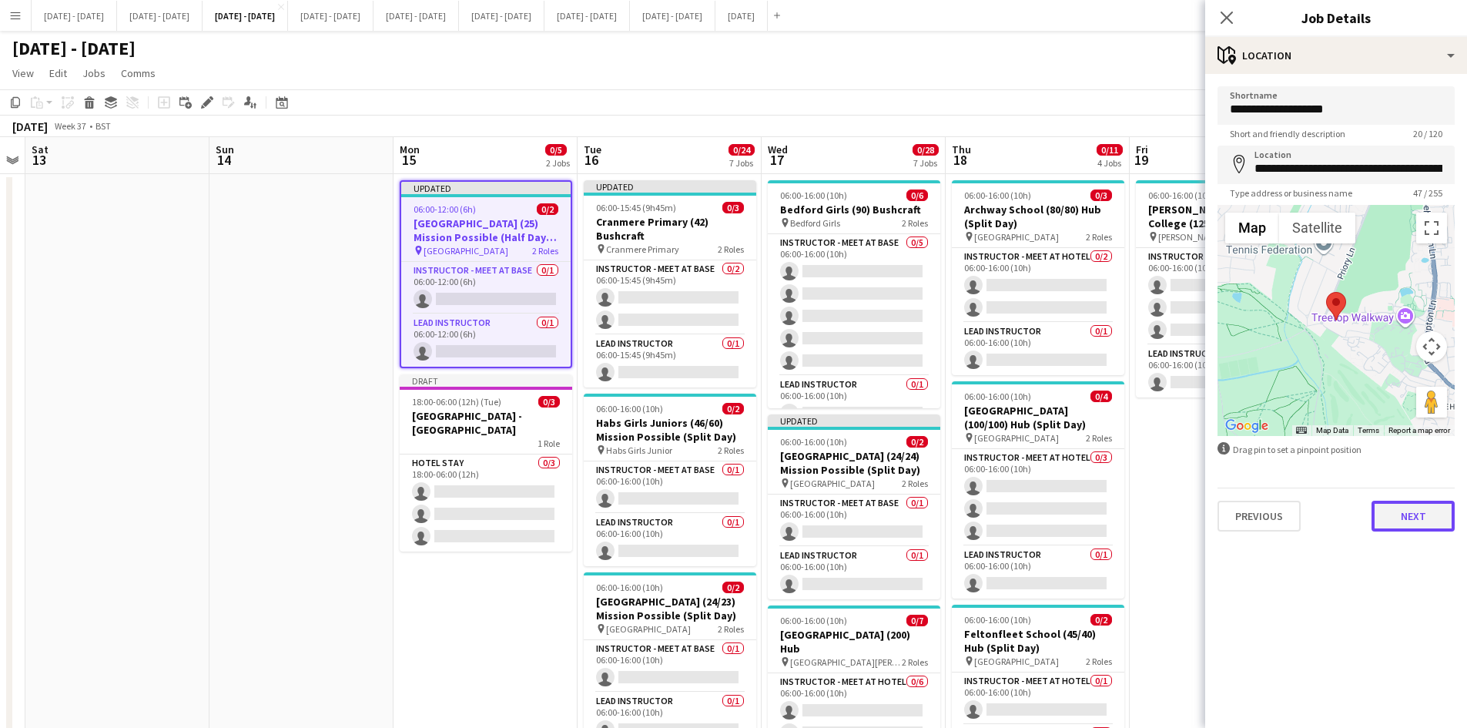
click at [1409, 518] on button "Next" at bounding box center [1413, 516] width 83 height 31
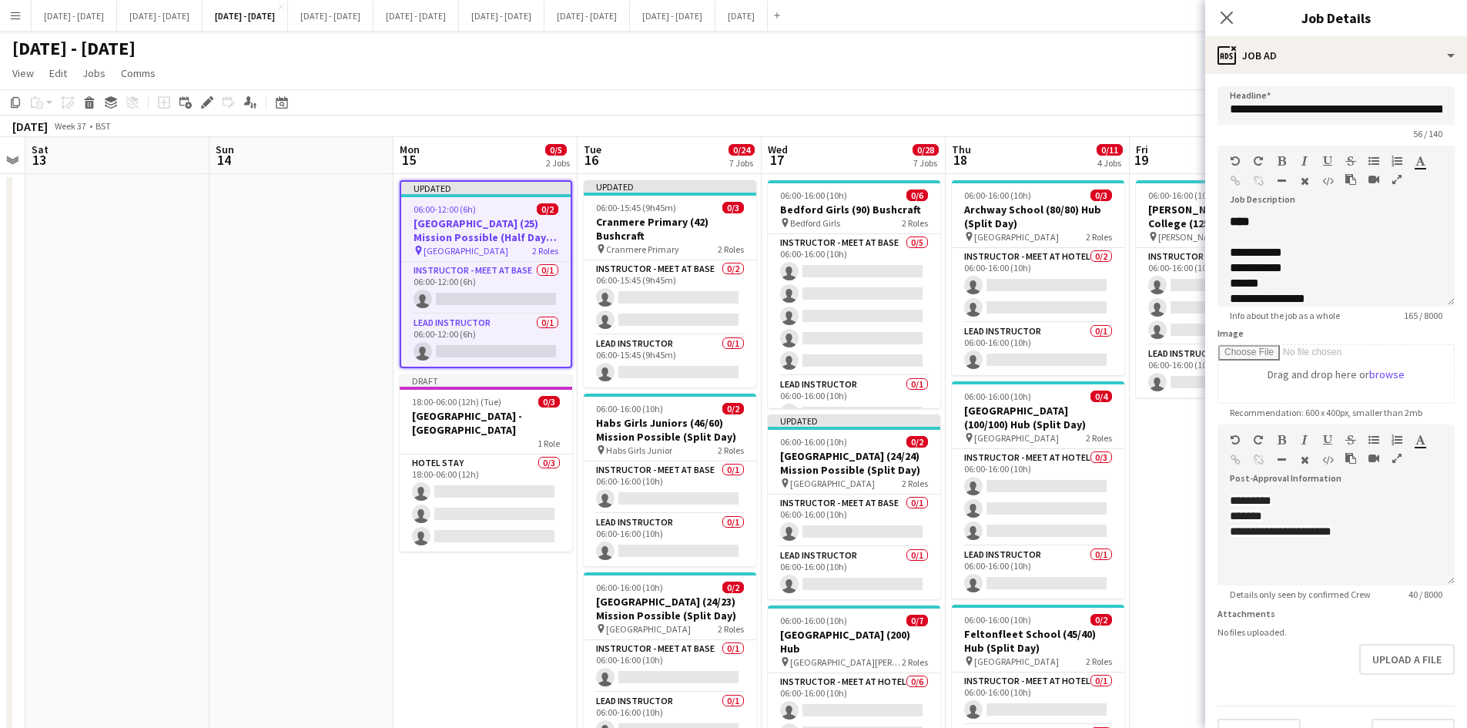
scroll to position [49, 0]
click at [1373, 658] on button "Upload a file" at bounding box center [1406, 659] width 95 height 31
click at [1445, 641] on icon at bounding box center [1449, 637] width 8 height 7
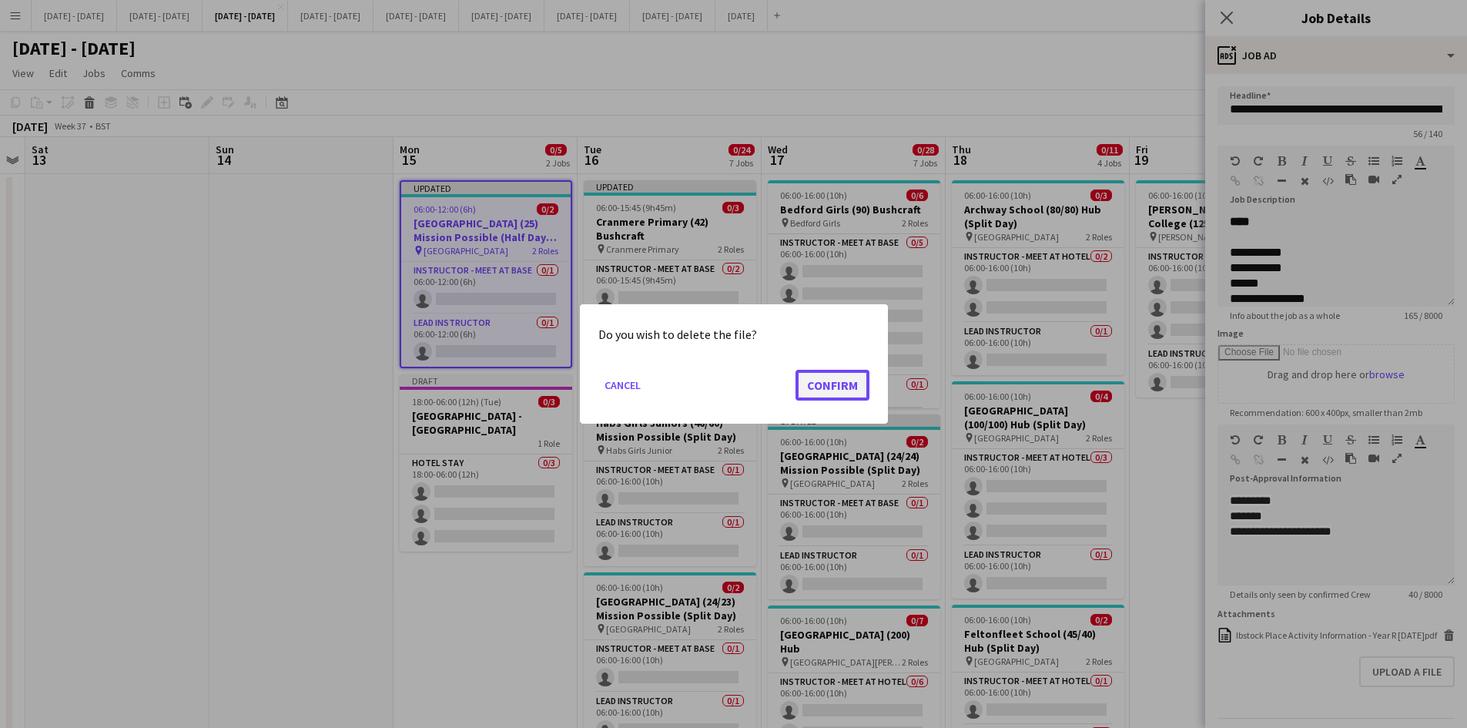
click at [839, 380] on button "Confirm" at bounding box center [833, 385] width 74 height 31
